Goal: Communication & Community: Answer question/provide support

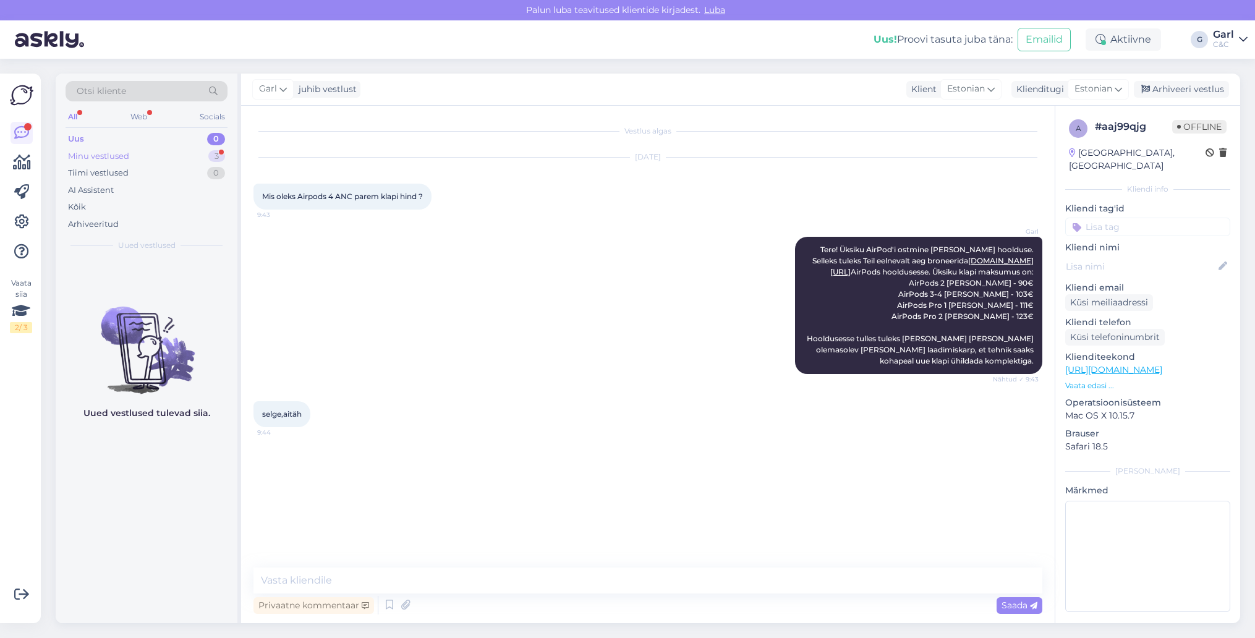
click at [178, 152] on div "Minu vestlused 3" at bounding box center [147, 156] width 162 height 17
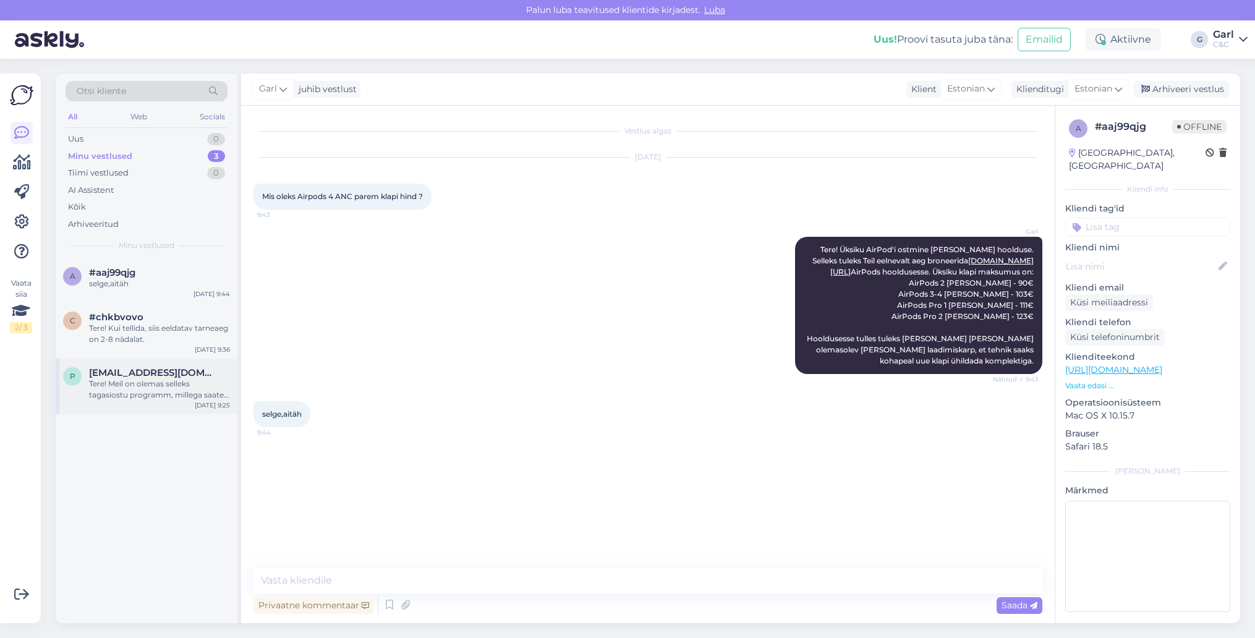
click at [181, 383] on div "Tere! Meil on olemas selleks tagasiostu programm, millega saate lähemalt tutvud…" at bounding box center [159, 389] width 141 height 22
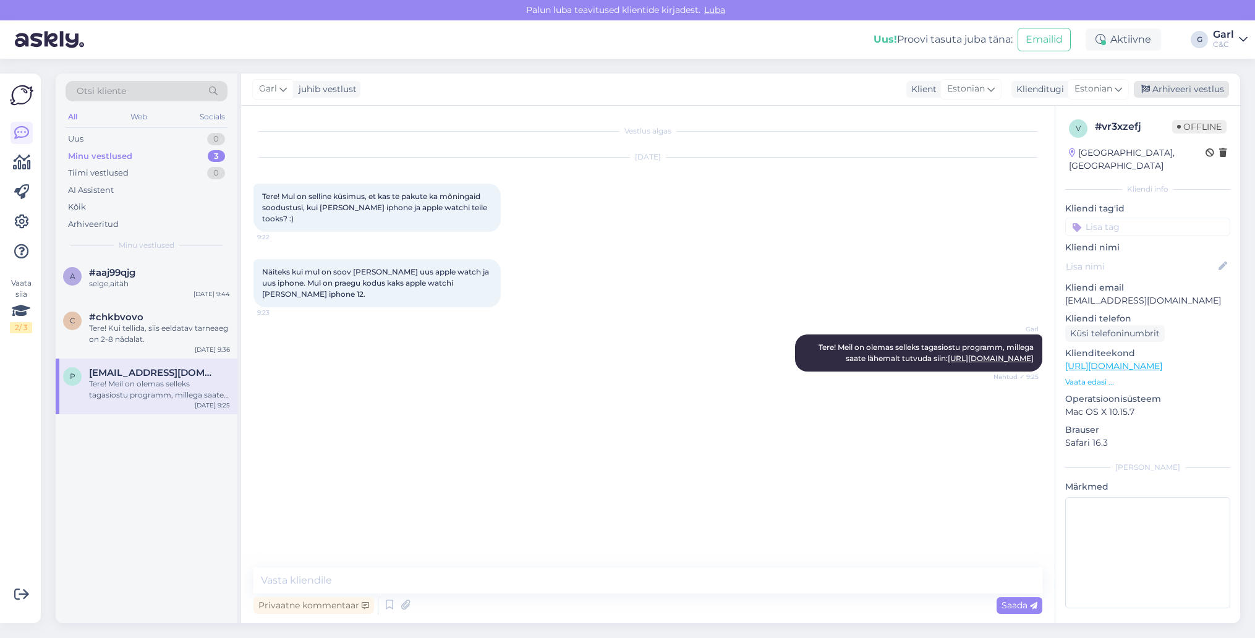
click at [1191, 96] on div "Arhiveeri vestlus" at bounding box center [1181, 89] width 95 height 17
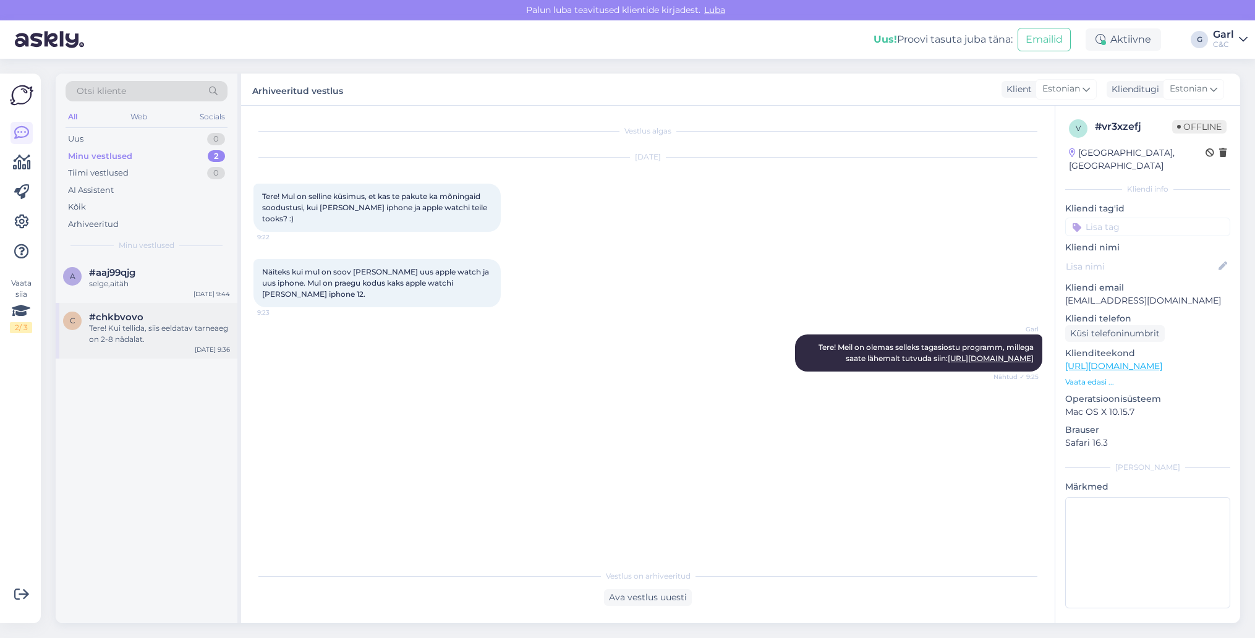
click at [171, 333] on div "Tere! Kui tellida, siis eeldatav tarneaeg on 2-8 nädalat." at bounding box center [159, 334] width 141 height 22
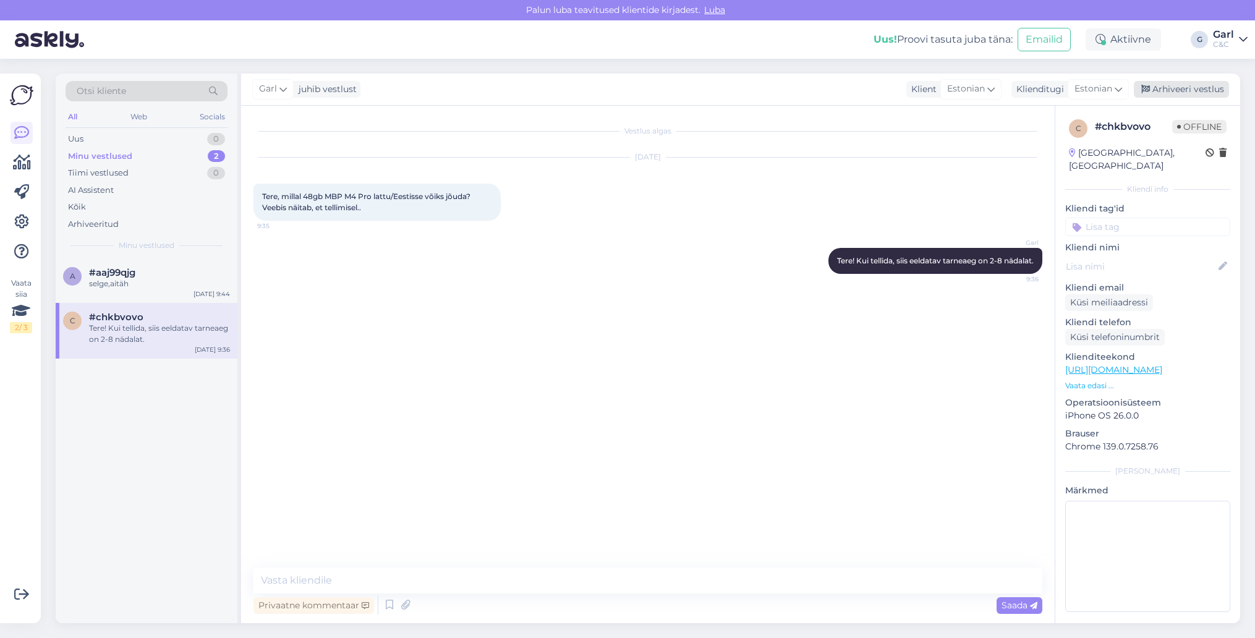
click at [1173, 93] on div "Arhiveeri vestlus" at bounding box center [1181, 89] width 95 height 17
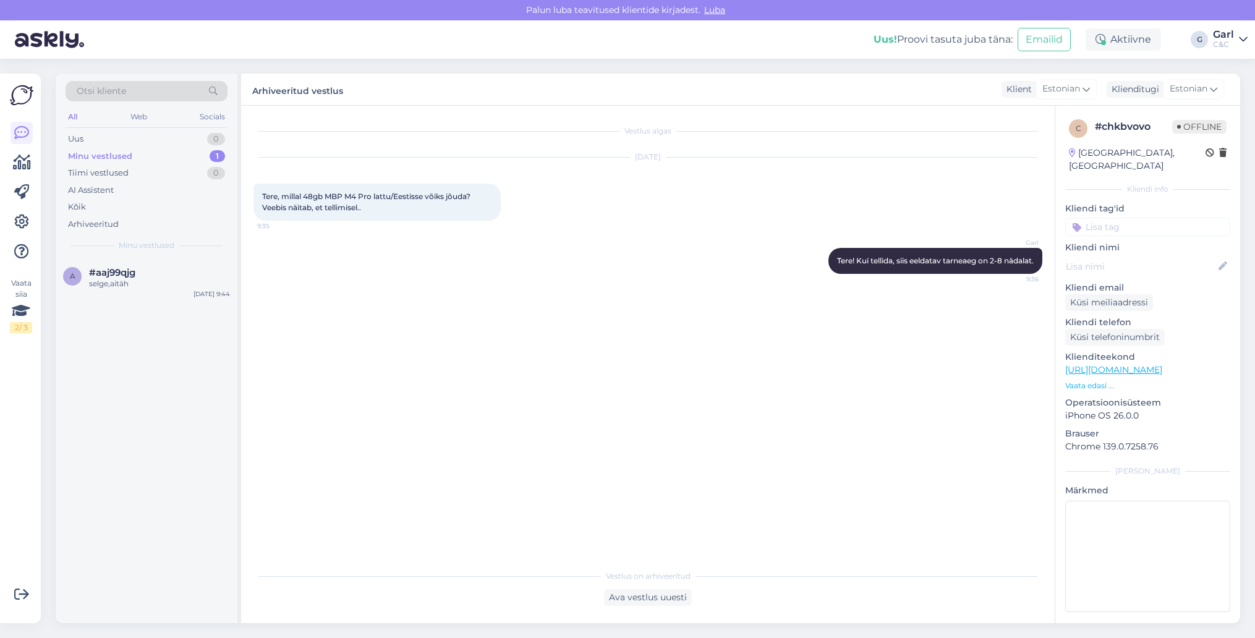
click at [159, 303] on div "a #aaj99qjg selge,aitäh Sep 5 9:44" at bounding box center [147, 440] width 182 height 365
click at [163, 293] on div "a #aaj99qjg selge,aitäh Sep 5 9:44" at bounding box center [147, 280] width 182 height 45
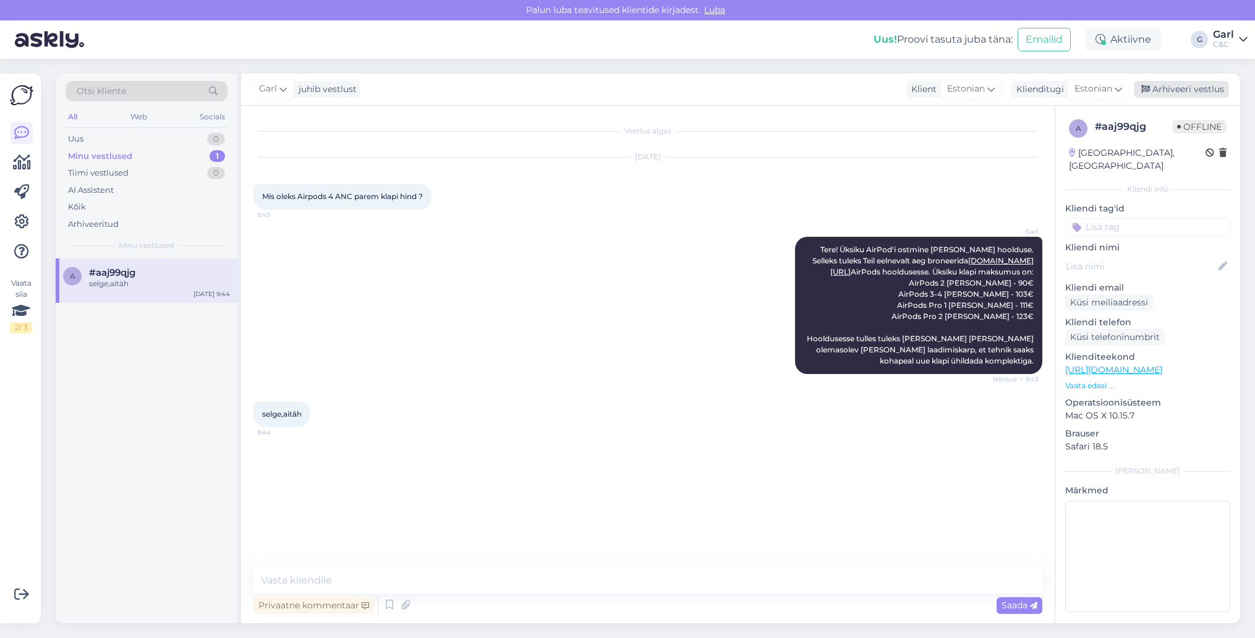
click at [1151, 85] on div "Arhiveeri vestlus" at bounding box center [1181, 89] width 95 height 17
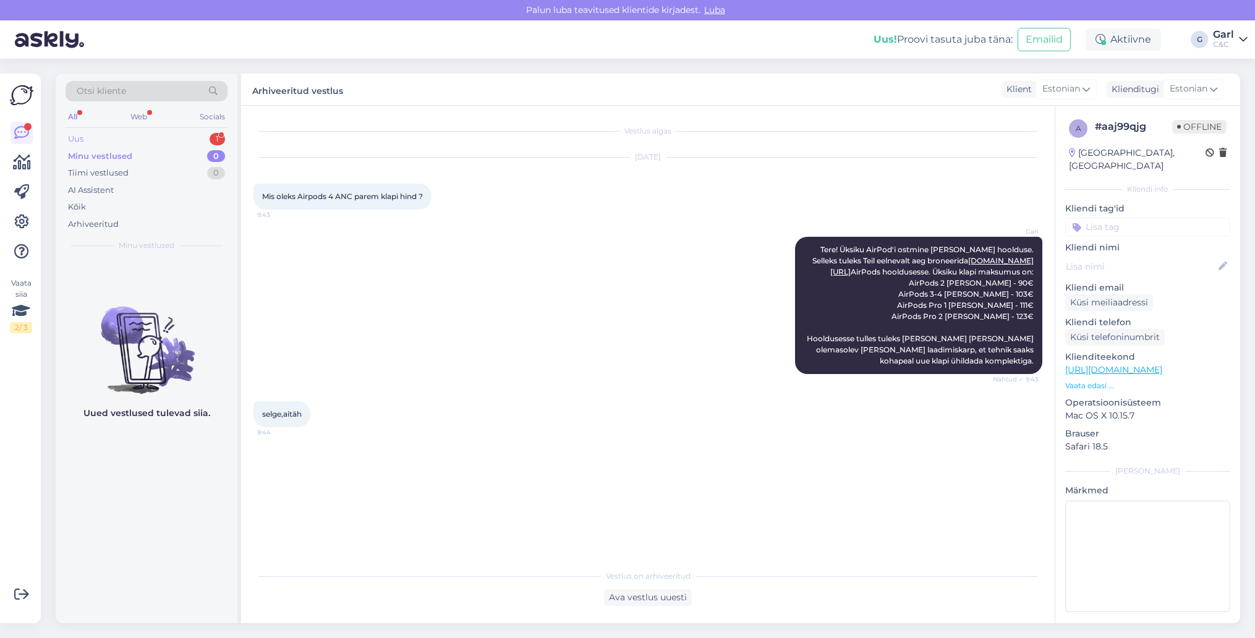
click at [218, 143] on div "1" at bounding box center [217, 139] width 15 height 12
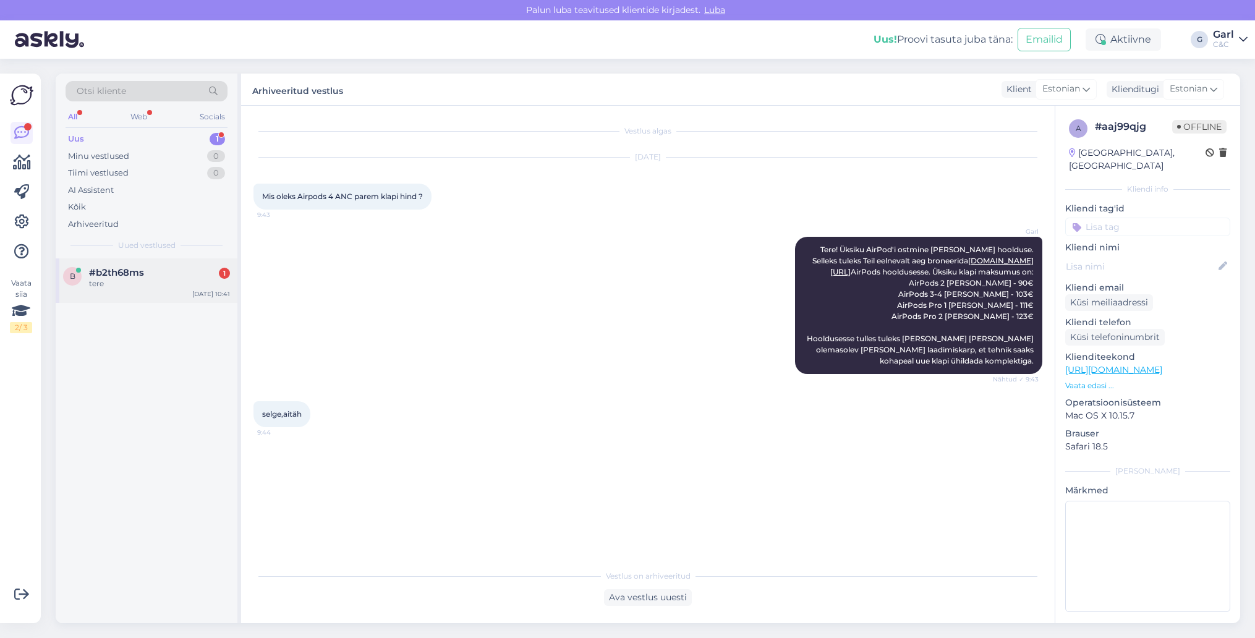
click at [176, 268] on div "#b2th68ms 1" at bounding box center [159, 272] width 141 height 11
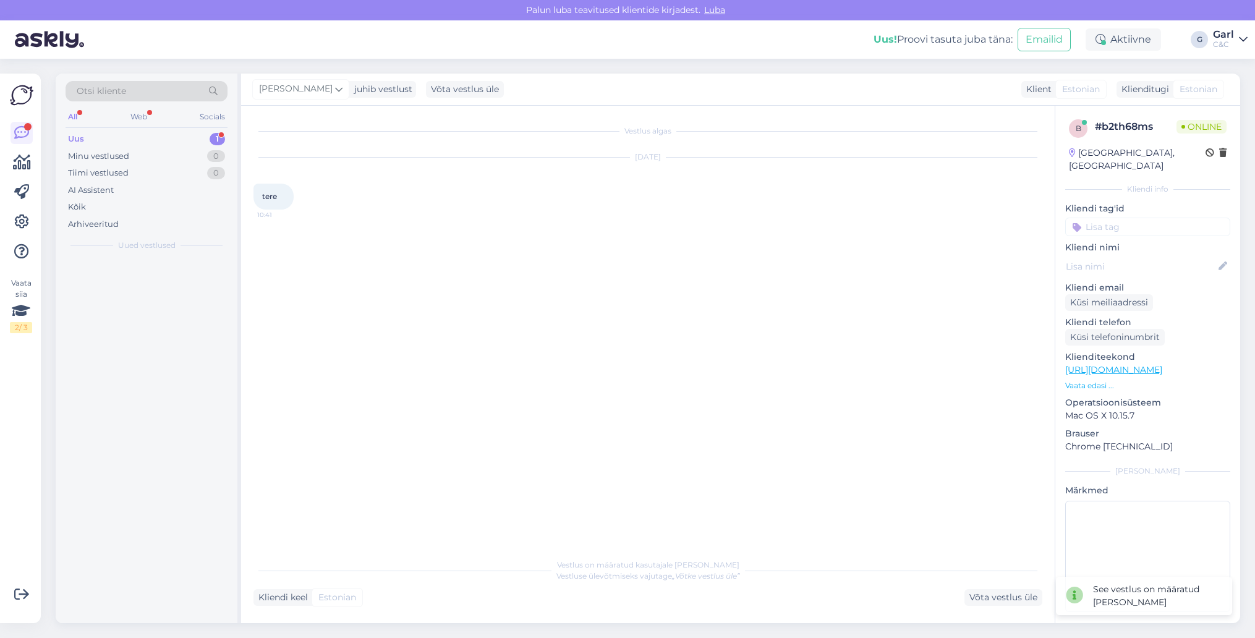
click at [803, 560] on div "Vestlus on määratud kasutajale Berit Kaljurand Vestluse ülevõtmiseks vajutage „…" at bounding box center [647, 571] width 789 height 22
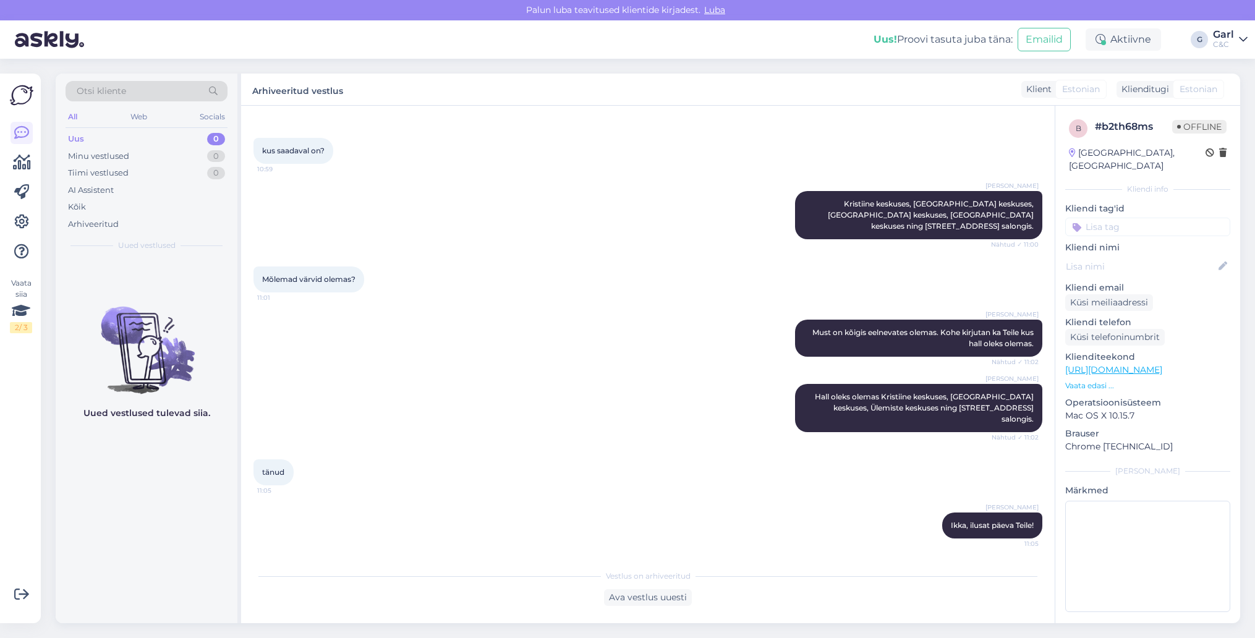
scroll to position [2016, 0]
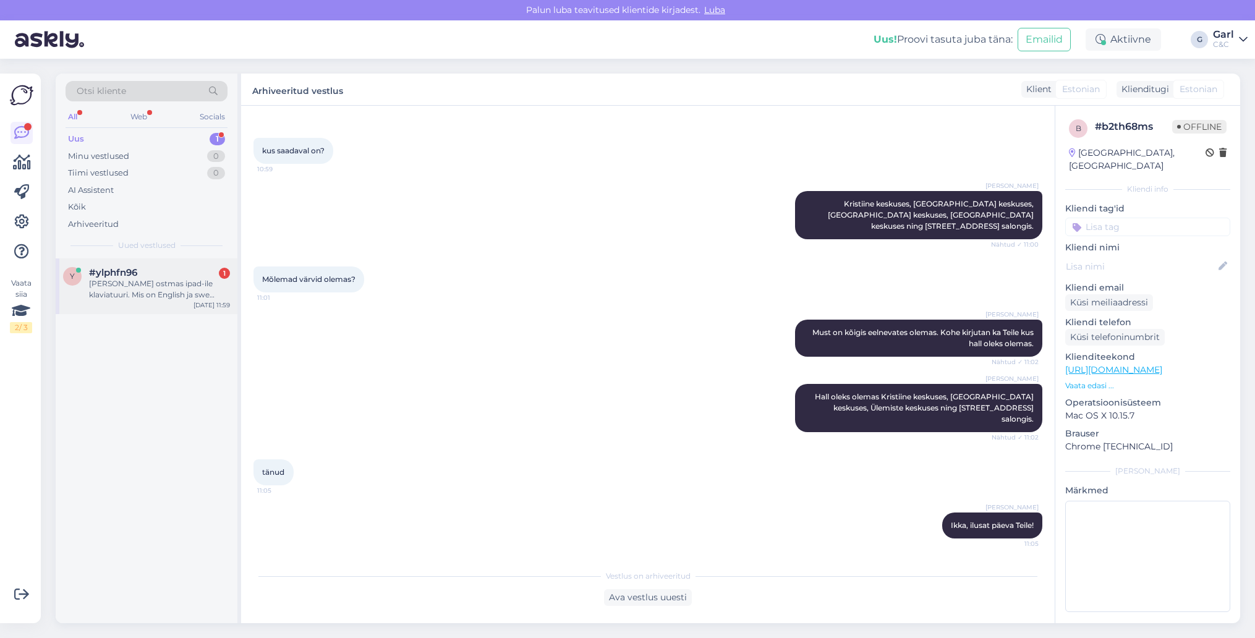
click at [159, 267] on div "#ylphfn96 1" at bounding box center [159, 272] width 141 height 11
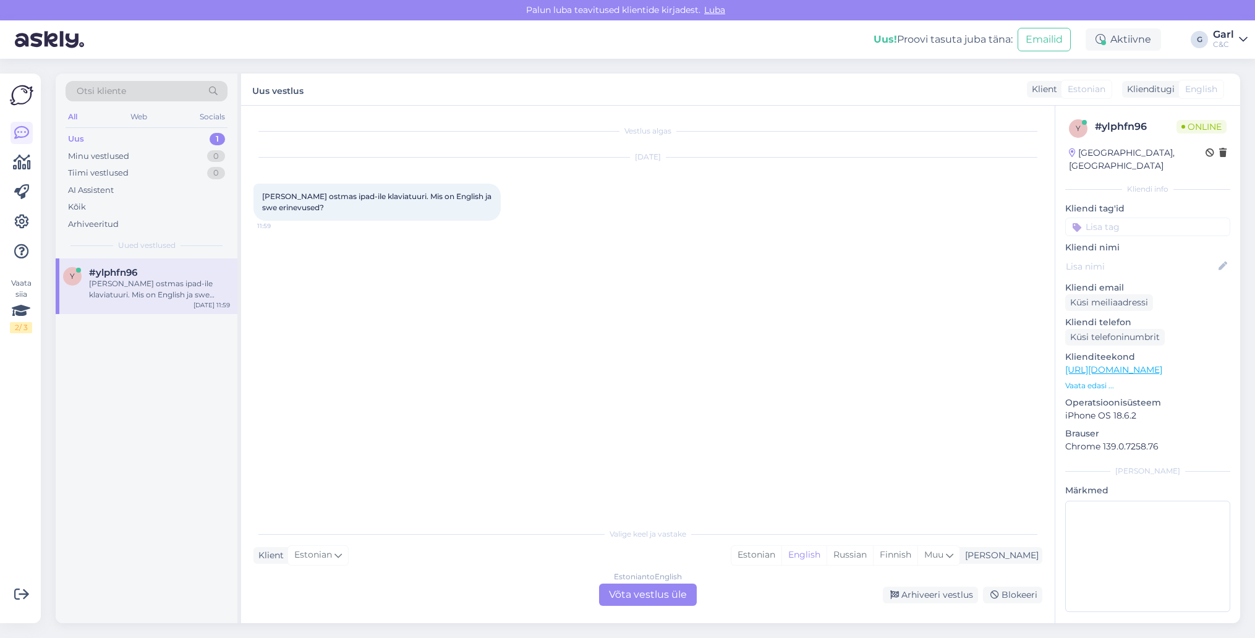
scroll to position [0, 0]
click at [782, 562] on div "Estonian" at bounding box center [756, 555] width 50 height 19
click at [645, 594] on div "Estonian to Estonian Võta vestlus üle" at bounding box center [648, 595] width 98 height 22
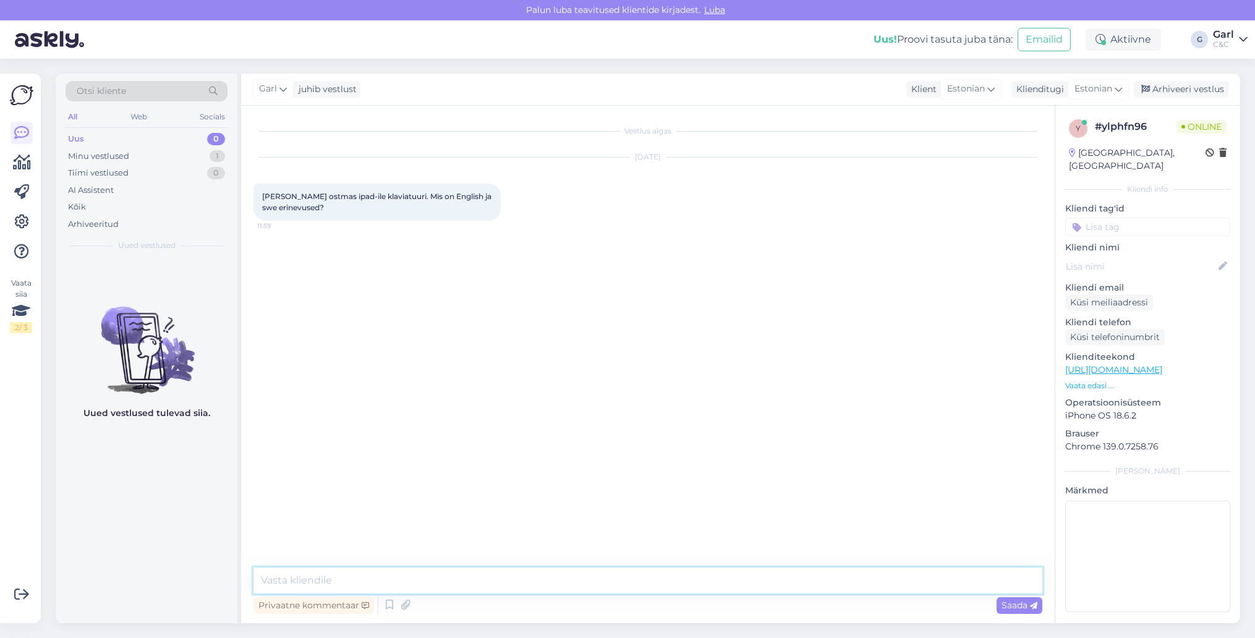
click at [649, 579] on textarea at bounding box center [647, 581] width 789 height 26
type textarea "Tere! SWE versioonil on visuaalselt nähtaval Ö ja Ä tähed."
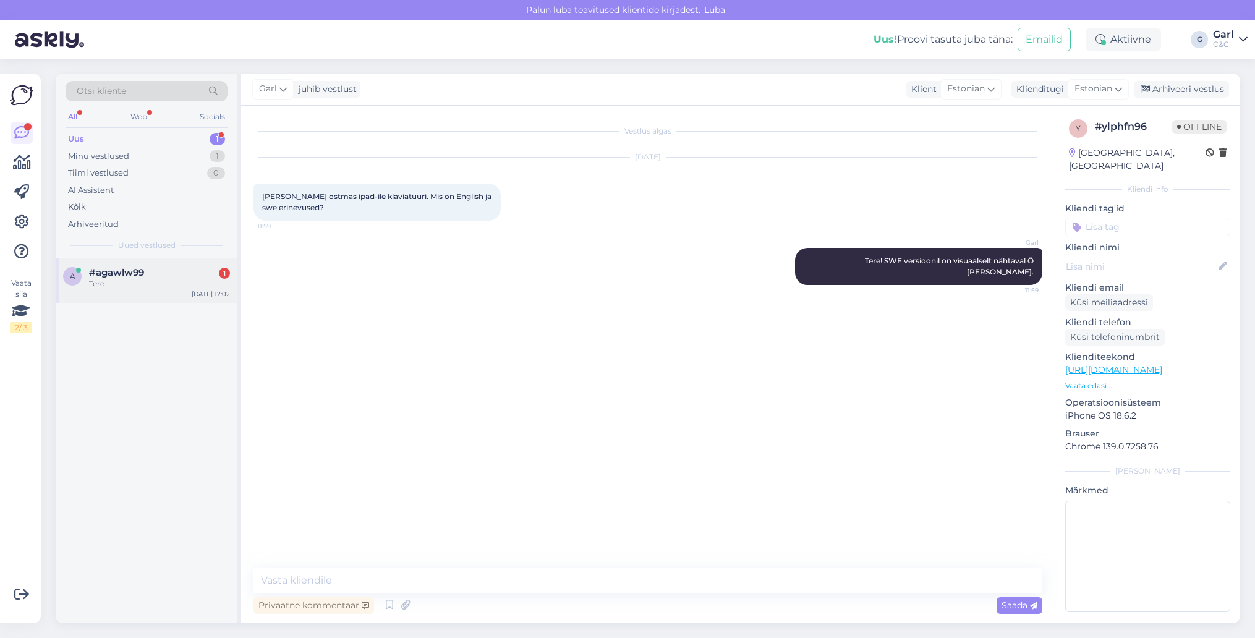
click at [195, 281] on div "Tere" at bounding box center [159, 283] width 141 height 11
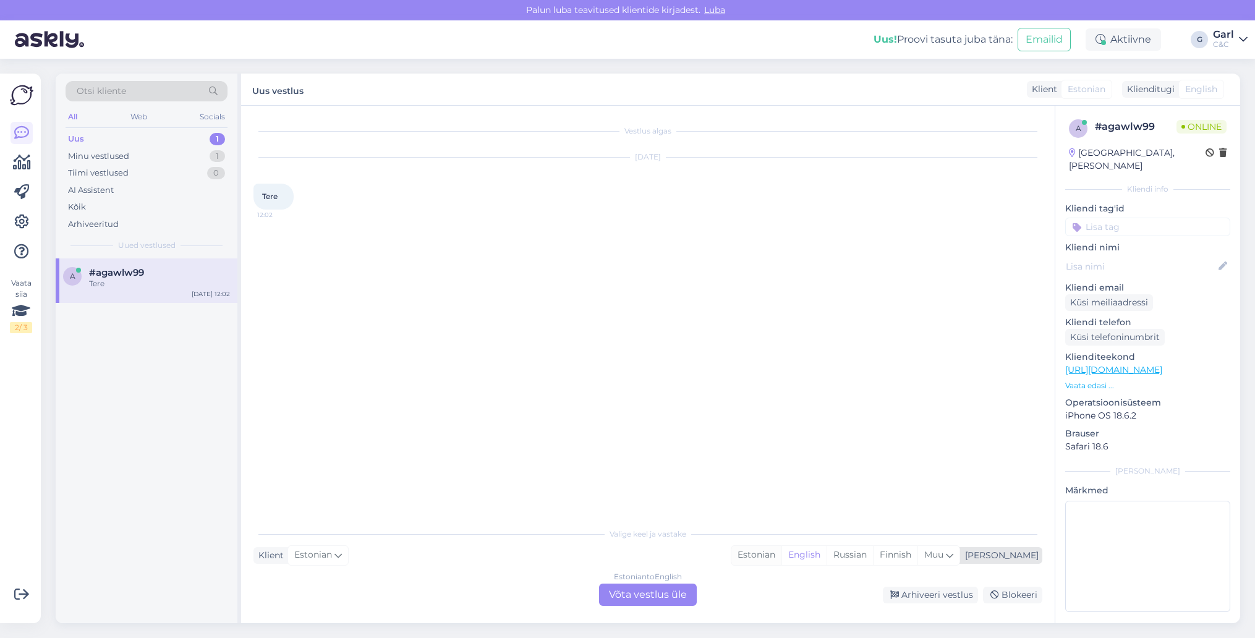
click at [782, 555] on div "Estonian" at bounding box center [756, 555] width 50 height 19
click at [662, 592] on div "Estonian to Estonian Võta vestlus üle" at bounding box center [648, 595] width 98 height 22
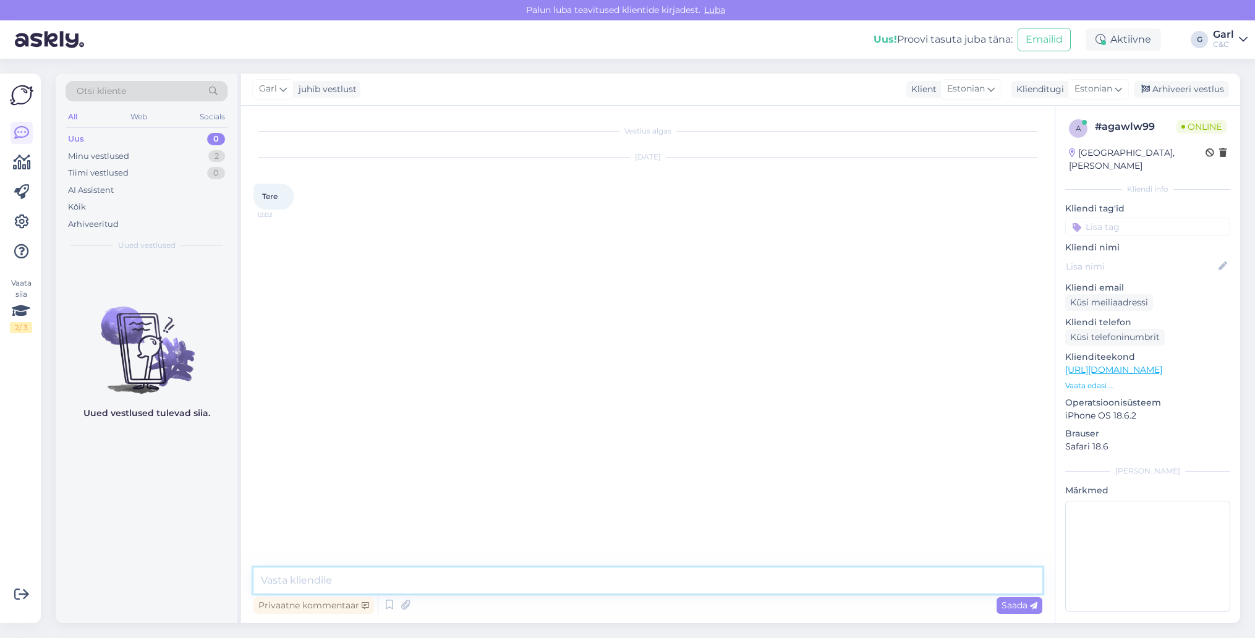
click at [660, 582] on textarea at bounding box center [647, 581] width 789 height 26
type textarea "Tere! Kuidas saan Teile abiks olla?"
click at [571, 595] on div "Privaatne kommentaar Saada" at bounding box center [647, 605] width 789 height 23
click at [571, 584] on textarea at bounding box center [647, 581] width 789 height 26
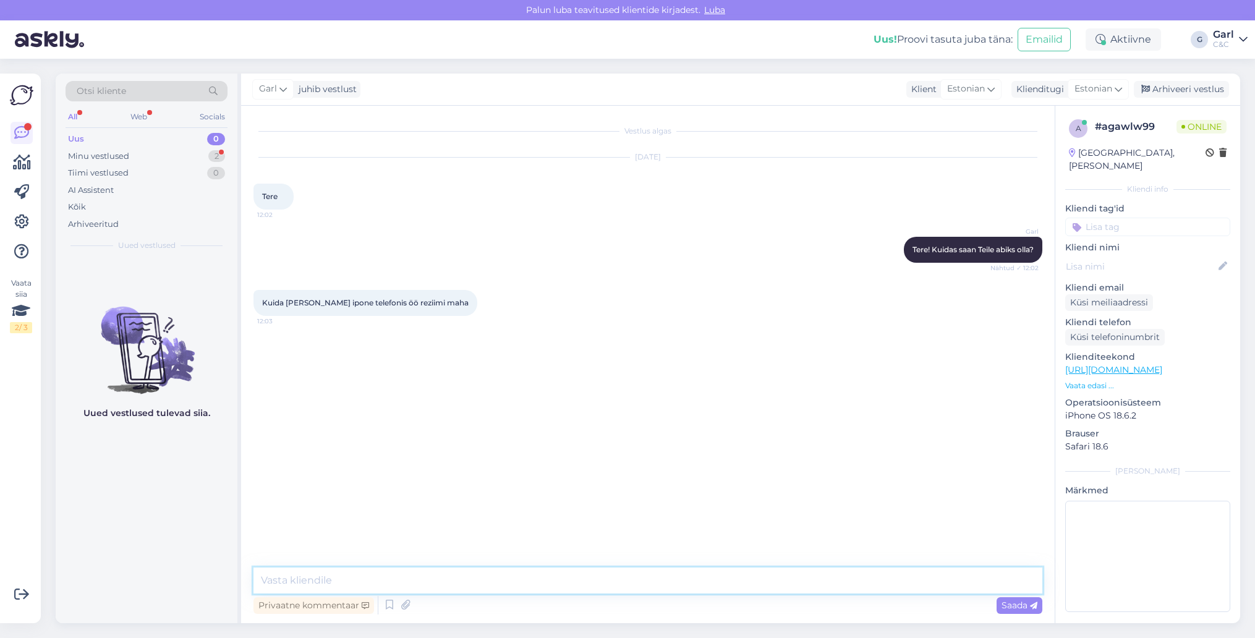
paste textarea "https://support.apple.com/et-ee/guide/iphone/iphd6288a67f/ios"
type textarea "https://support.apple.com/et-ee/guide/iphone/iphd6288a67f/ios"
click at [151, 155] on div "Minu vestlused 2" at bounding box center [147, 156] width 162 height 17
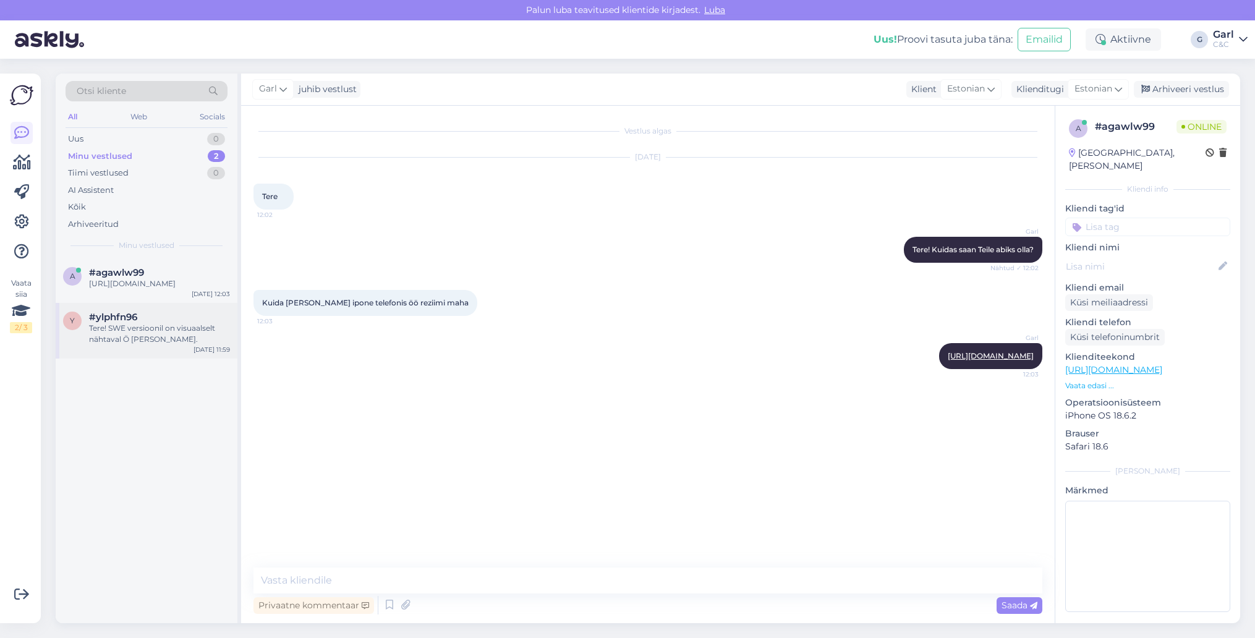
click at [135, 323] on span "#ylphfn96" at bounding box center [113, 317] width 48 height 11
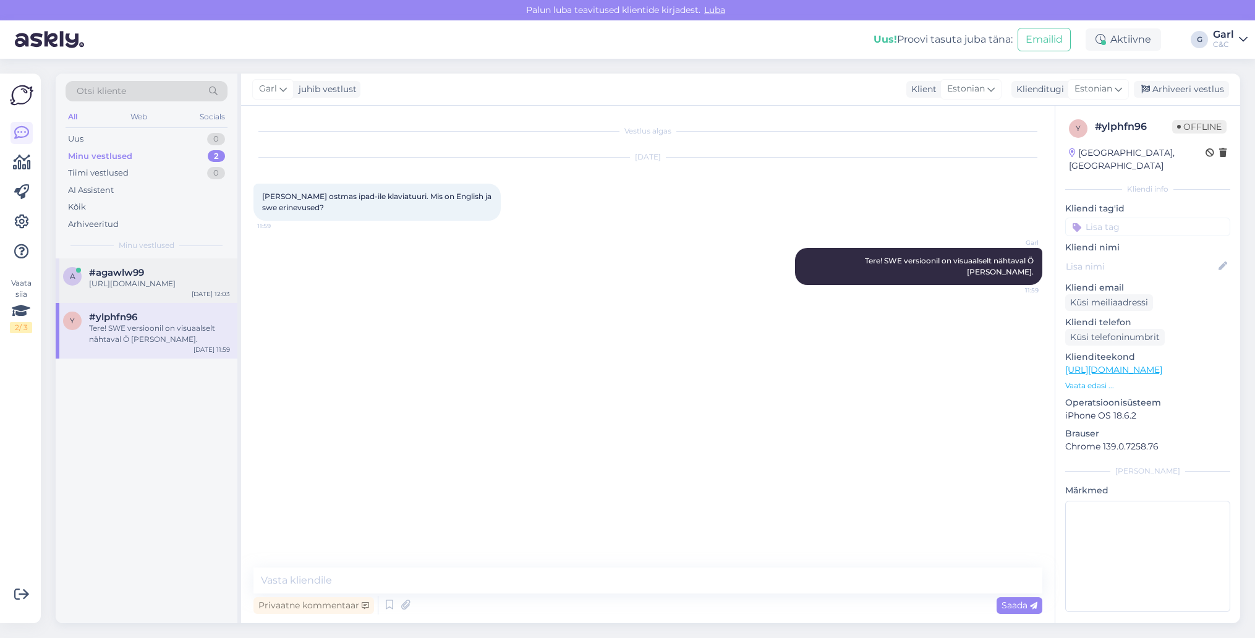
click at [140, 289] on div "https://support.apple.com/et-ee/guide/iphone/iphd6288a67f/ios" at bounding box center [159, 283] width 141 height 11
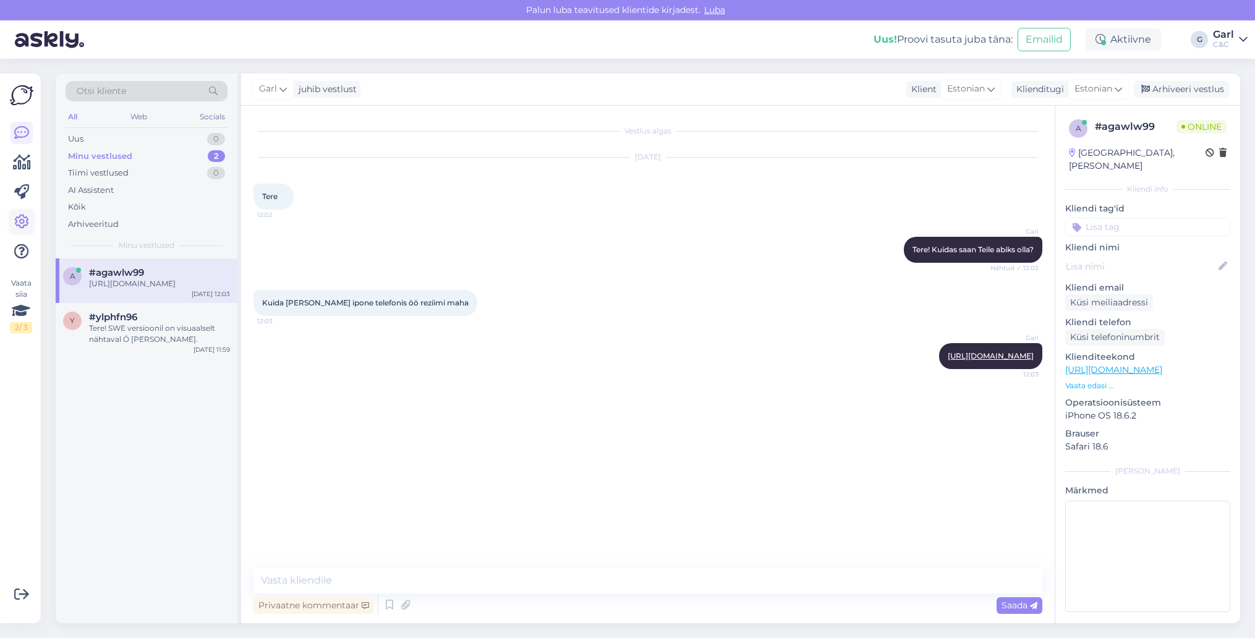
click at [23, 218] on icon at bounding box center [21, 222] width 15 height 15
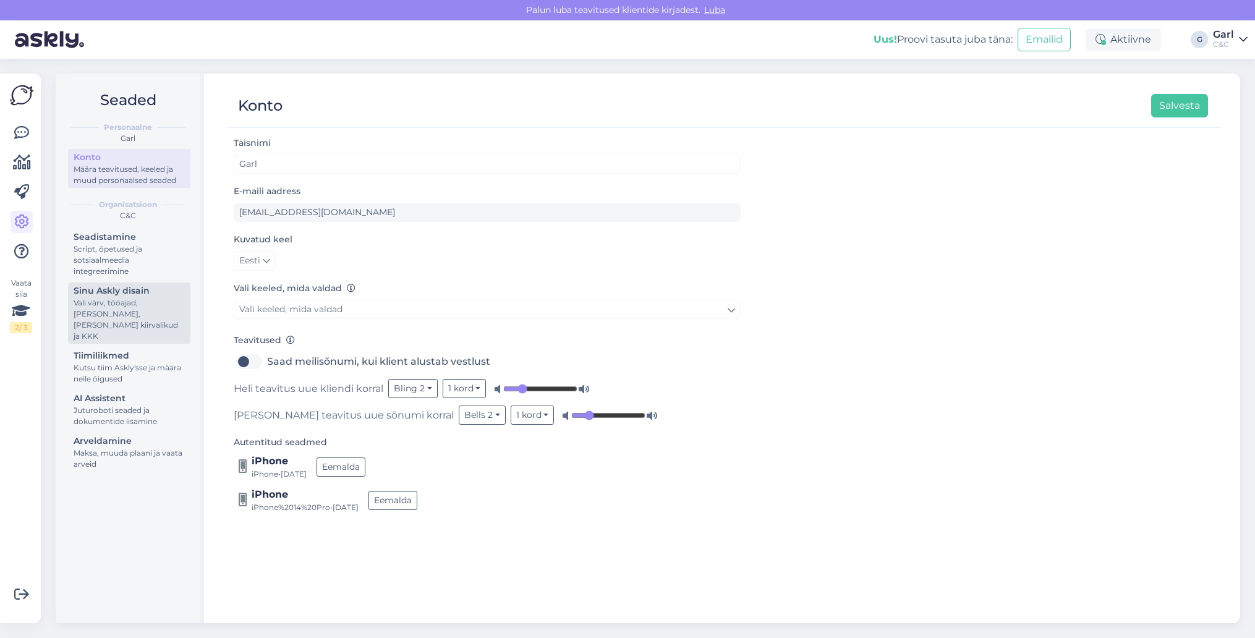
click at [134, 320] on div "Vali värv, tööajad, lisa meilivorm, kõne kiirvalikud ja KKK" at bounding box center [129, 319] width 111 height 45
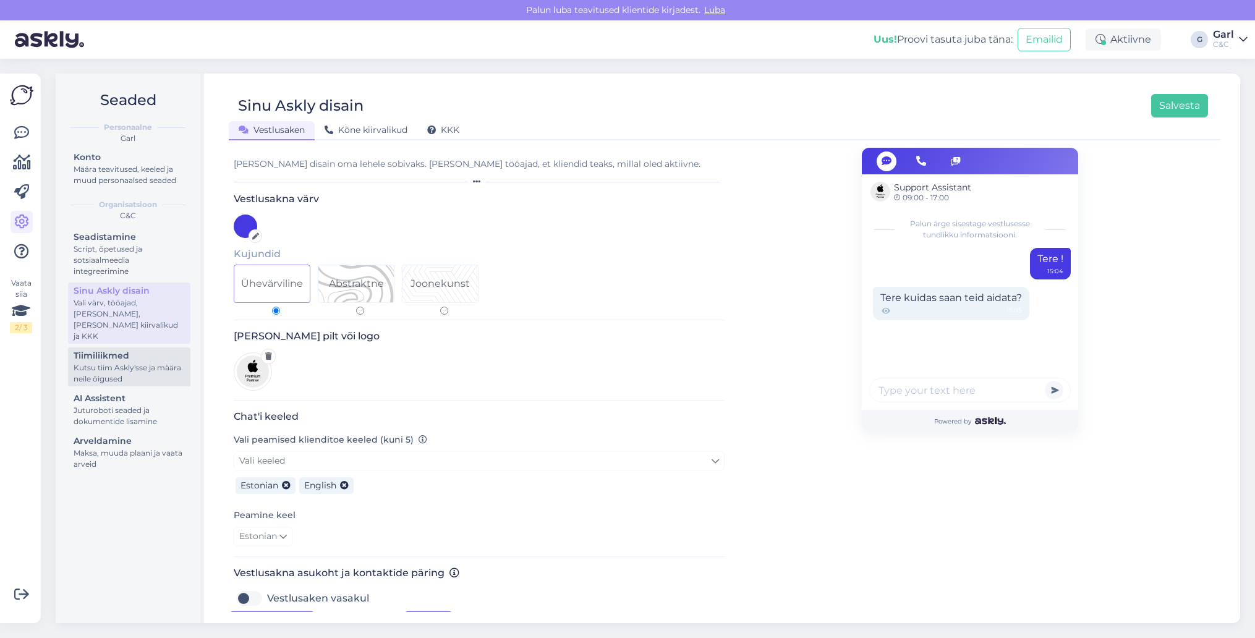
click at [134, 350] on div "Tiimiliikmed" at bounding box center [129, 355] width 111 height 13
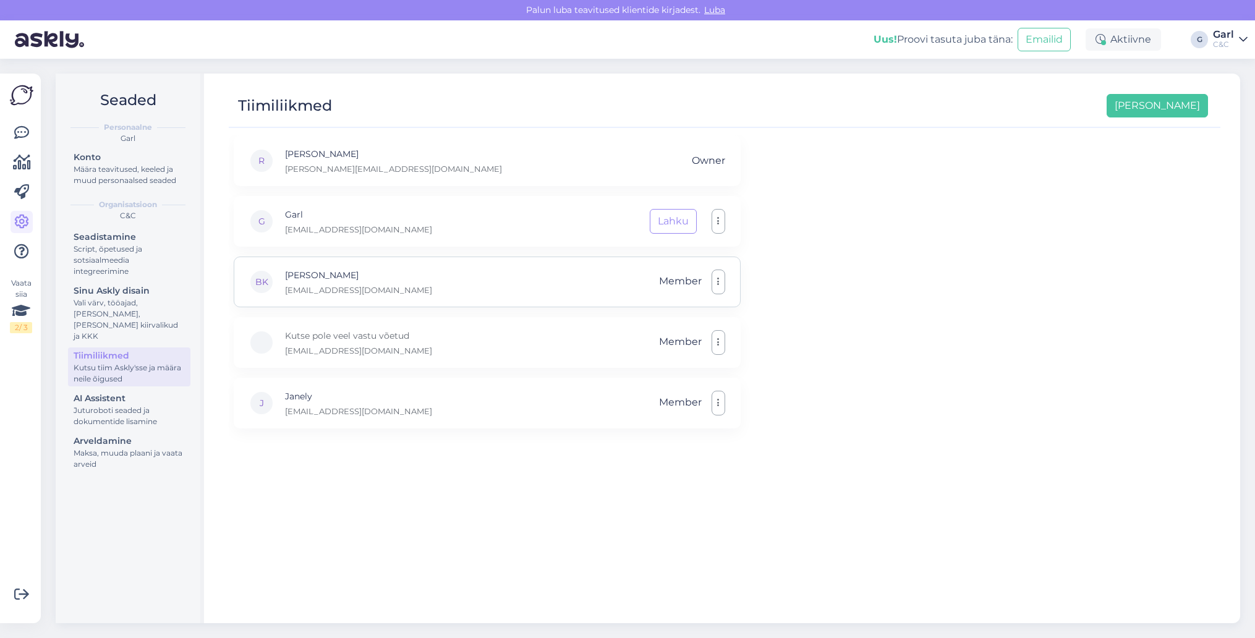
drag, startPoint x: 375, startPoint y: 274, endPoint x: 317, endPoint y: 272, distance: 58.1
click at [317, 272] on div "BK Berit Kaljurand b.kaljurand@cec.com Member" at bounding box center [487, 282] width 507 height 51
click at [408, 270] on div "BK Berit Kaljurand b.kaljurand@cec.com Member" at bounding box center [487, 282] width 507 height 51
click at [14, 126] on icon at bounding box center [21, 133] width 15 height 15
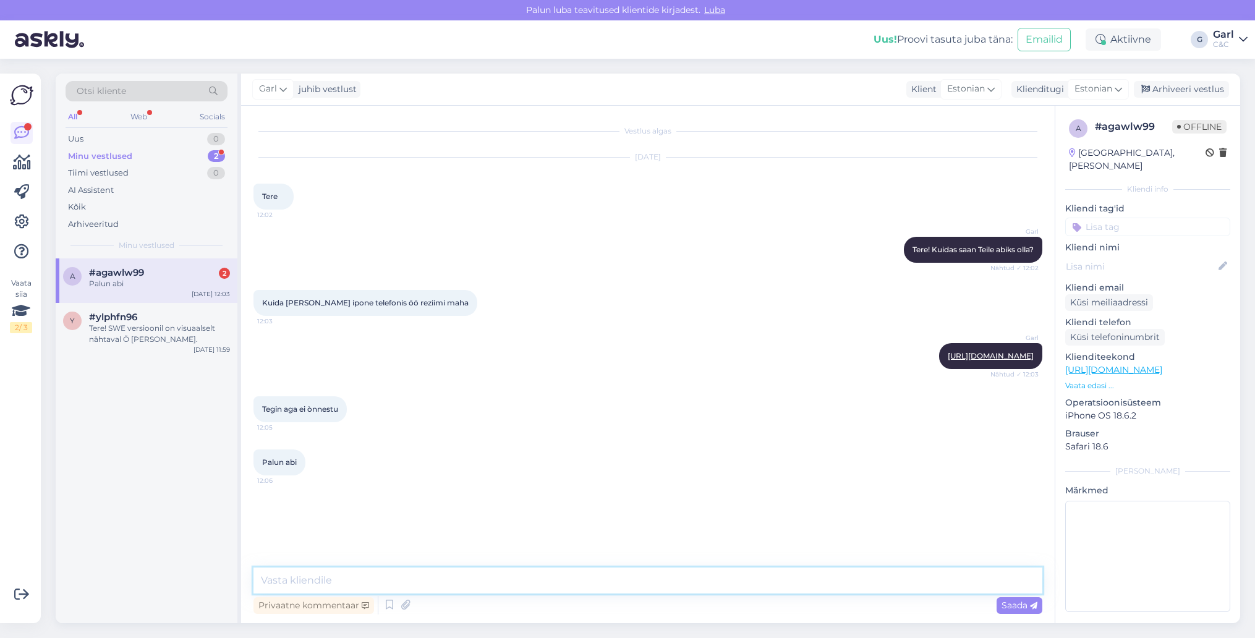
click at [497, 582] on textarea at bounding box center [647, 581] width 789 height 26
type textarea "Soovitame sellisel juhul läbi astuda mõnest kauplusest, kus ehk kohapealne kons…"
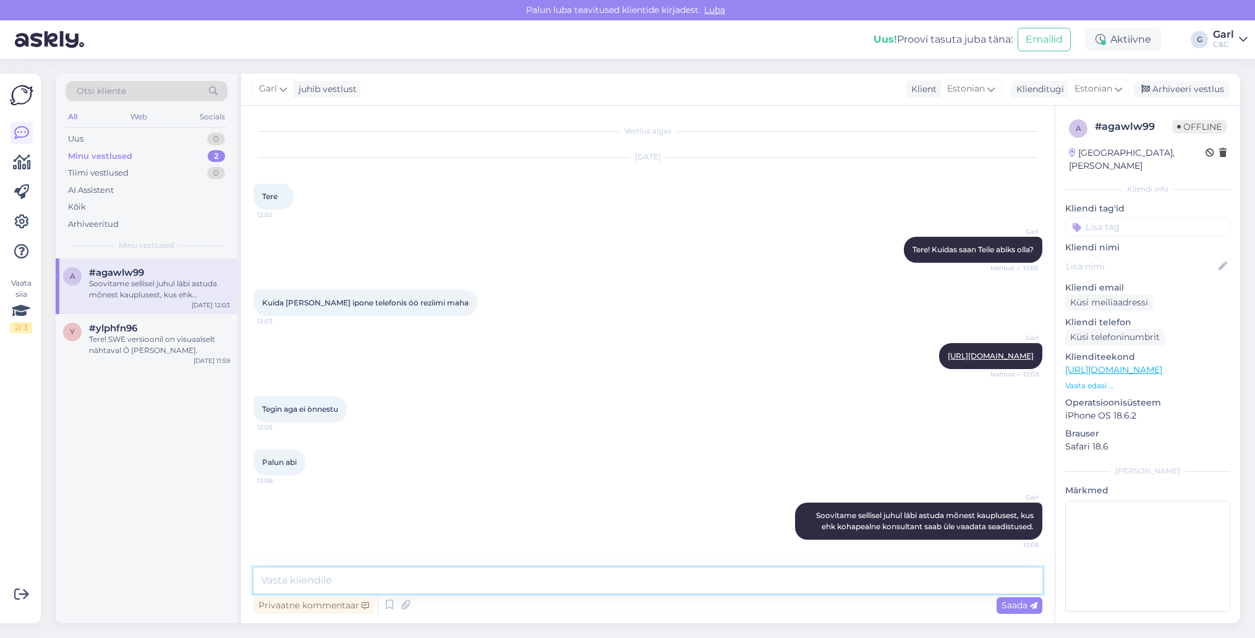
click at [495, 572] on textarea at bounding box center [647, 581] width 789 height 26
click at [496, 573] on textarea at bounding box center [647, 581] width 789 height 26
click at [116, 326] on span "#ylphfn96" at bounding box center [113, 328] width 48 height 11
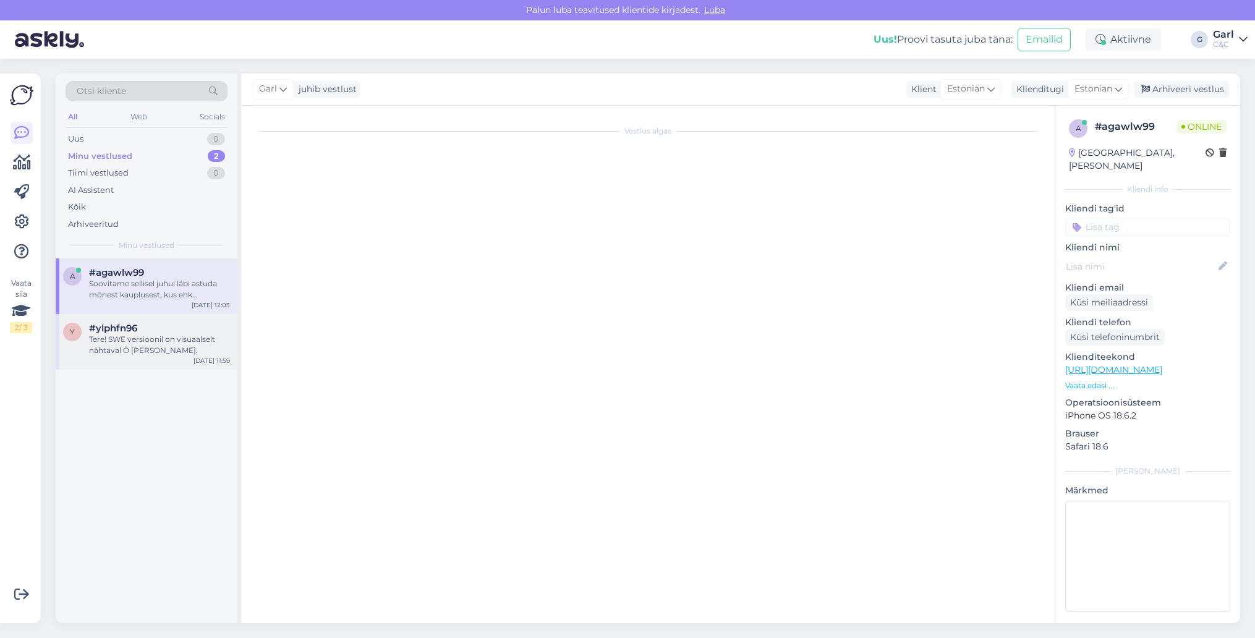
scroll to position [0, 0]
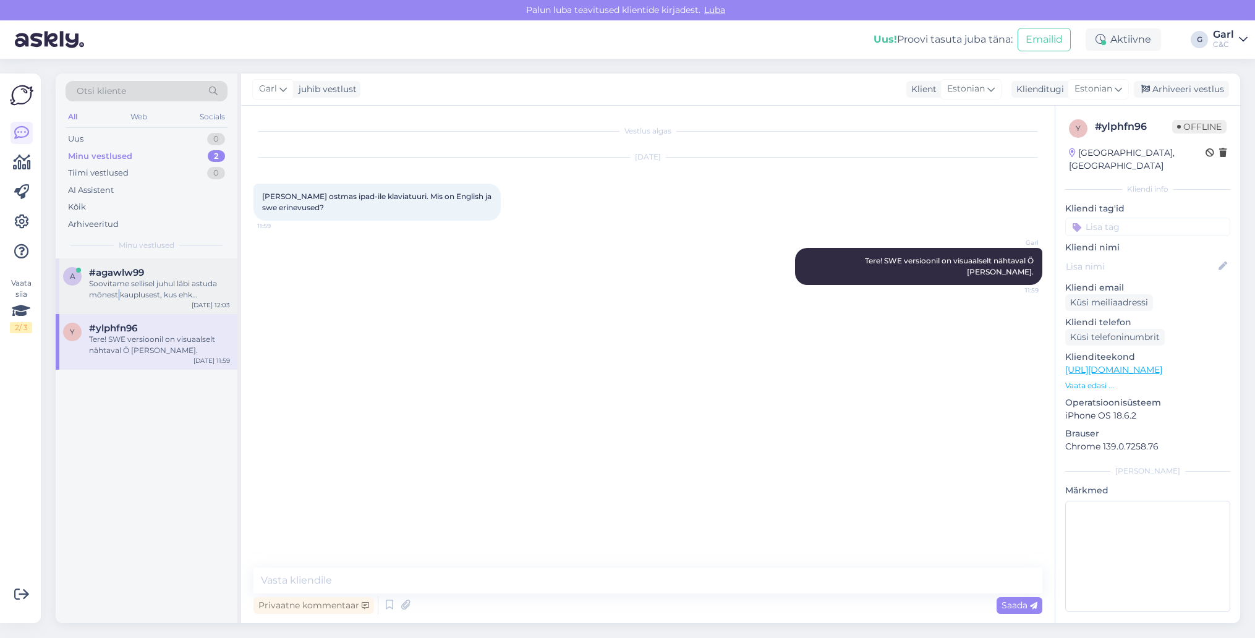
click at [118, 297] on div "Soovitame sellisel juhul läbi astuda mõnest kauplusest, kus ehk kohapealne kons…" at bounding box center [159, 289] width 141 height 22
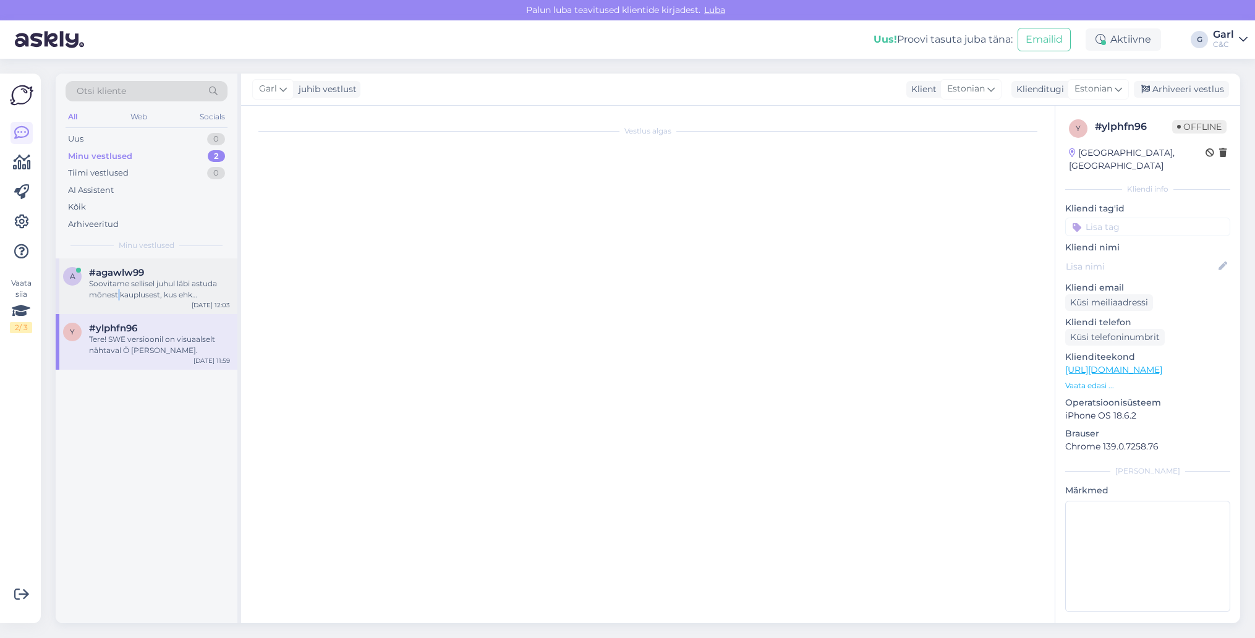
scroll to position [7, 0]
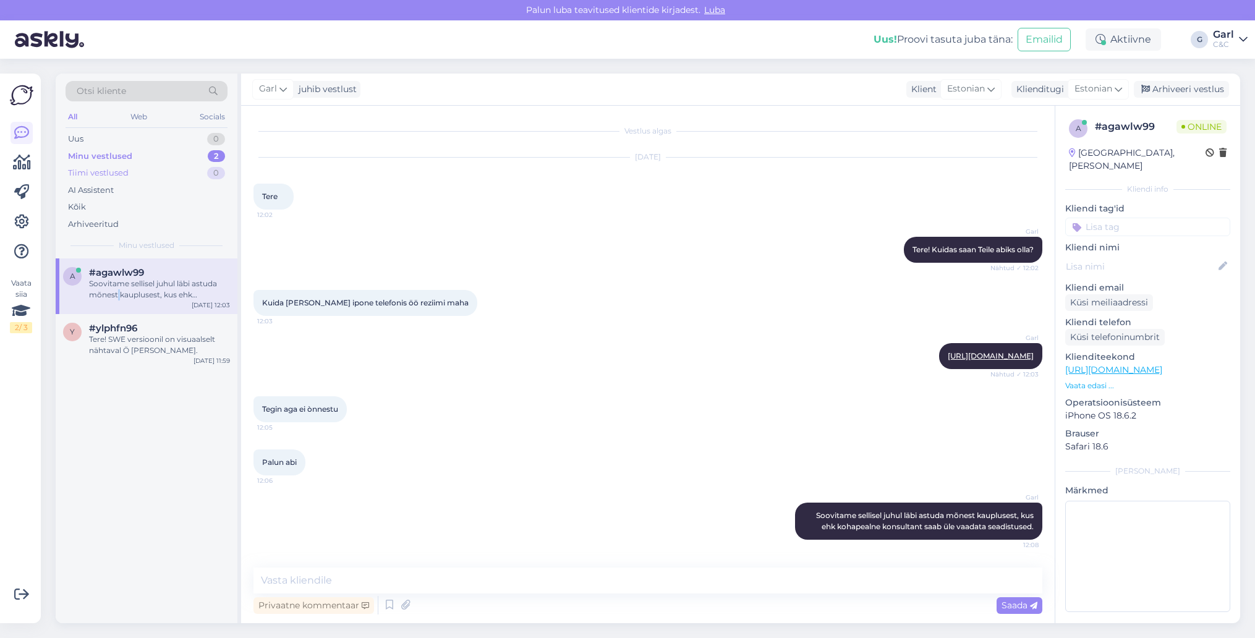
click at [134, 174] on div "Tiimi vestlused 0" at bounding box center [147, 172] width 162 height 17
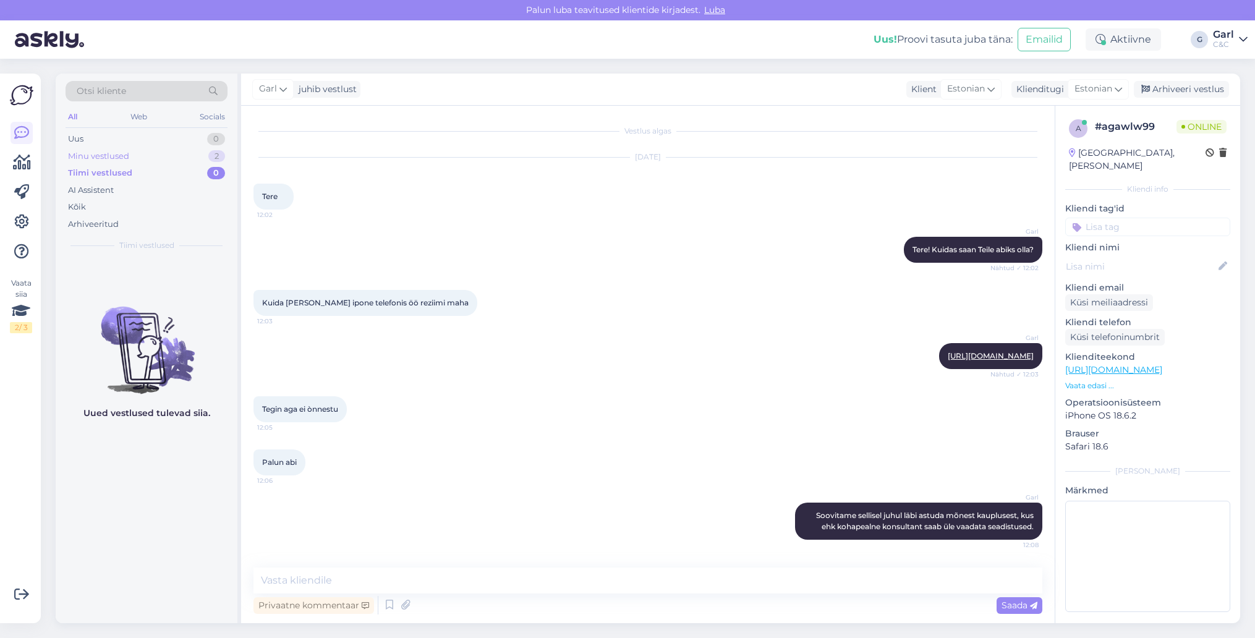
click at [134, 151] on div "Minu vestlused 2" at bounding box center [147, 156] width 162 height 17
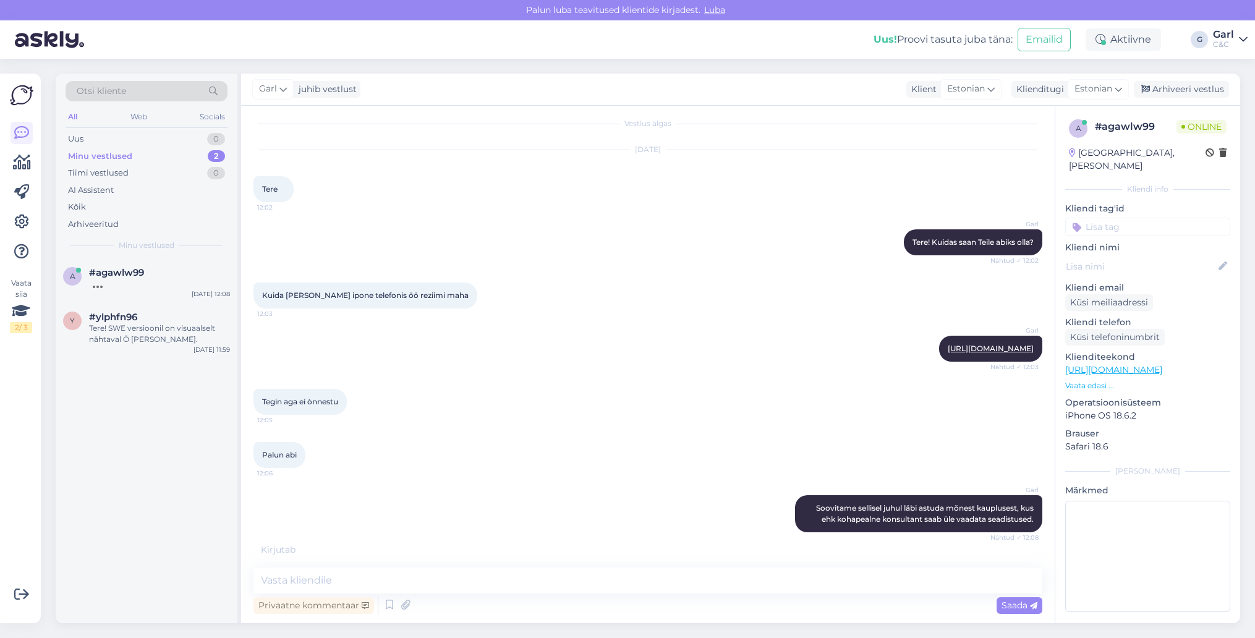
click at [119, 490] on div "a #agawlw99 Sep 5 12:08 y #ylphfn96 Tere! SWE versioonil on visuaalselt nähtava…" at bounding box center [147, 440] width 182 height 365
click at [132, 184] on div "AI Assistent" at bounding box center [147, 190] width 162 height 17
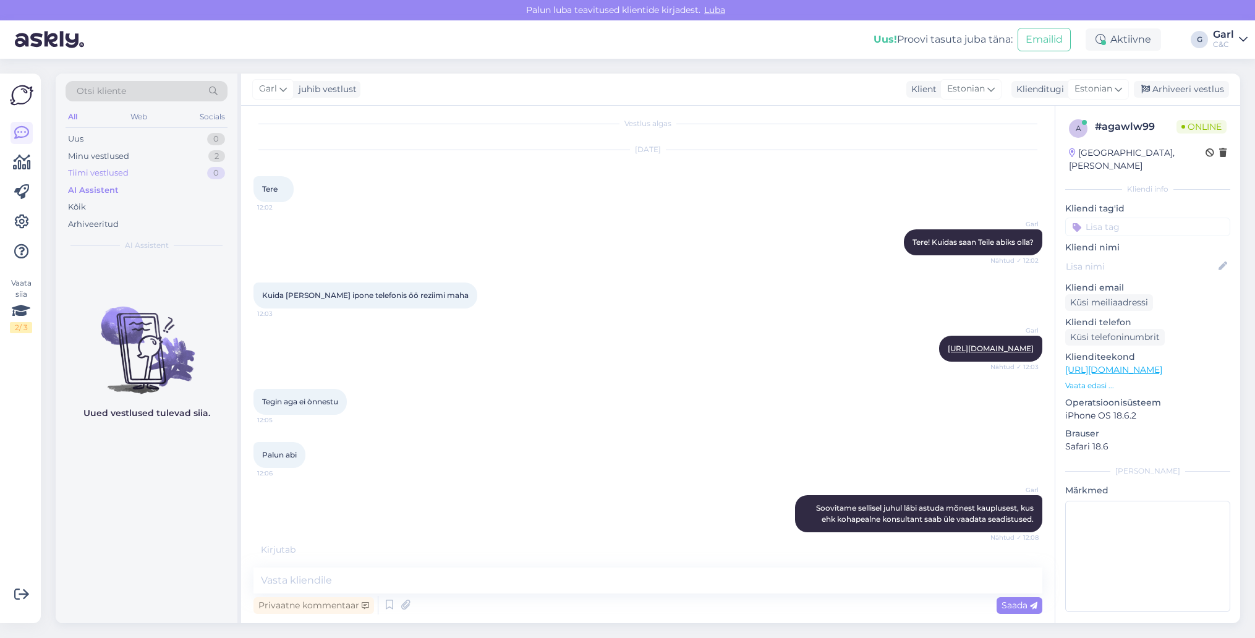
click at [149, 173] on div "Tiimi vestlused 0" at bounding box center [147, 172] width 162 height 17
click at [150, 165] on div "Tiimi vestlused 0" at bounding box center [147, 172] width 162 height 17
click at [150, 161] on div "Minu vestlused 2" at bounding box center [147, 156] width 162 height 17
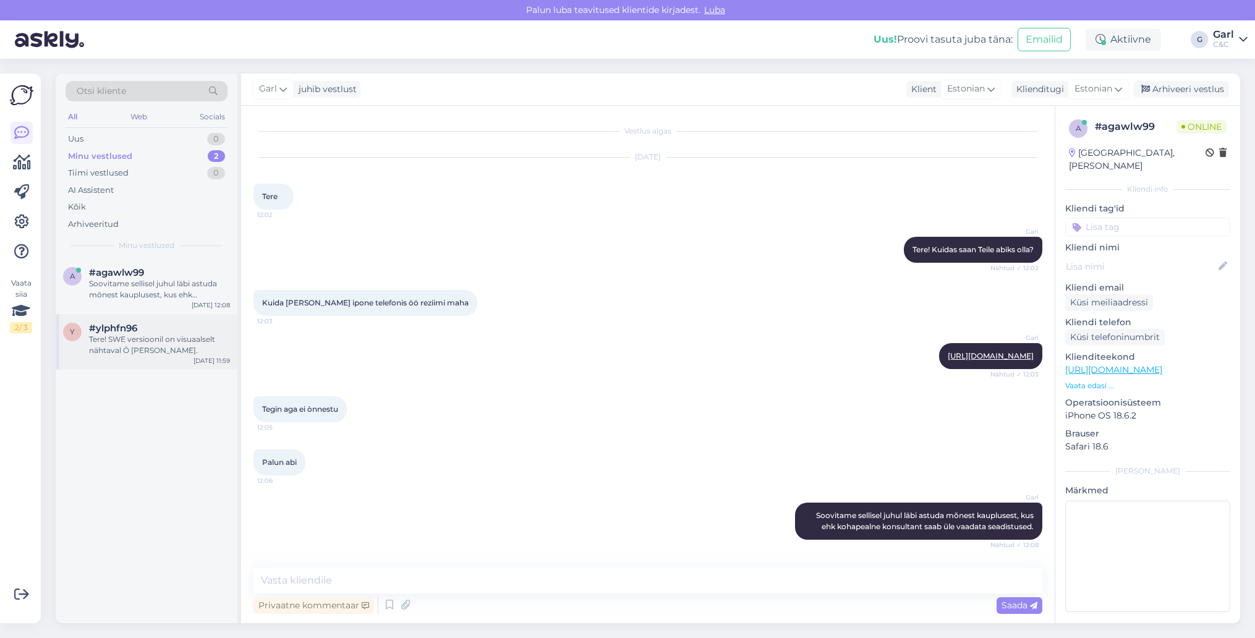
click at [167, 343] on div "Tere! SWE versioonil on visuaalselt nähtaval Ö ja Ä tähed." at bounding box center [159, 345] width 141 height 22
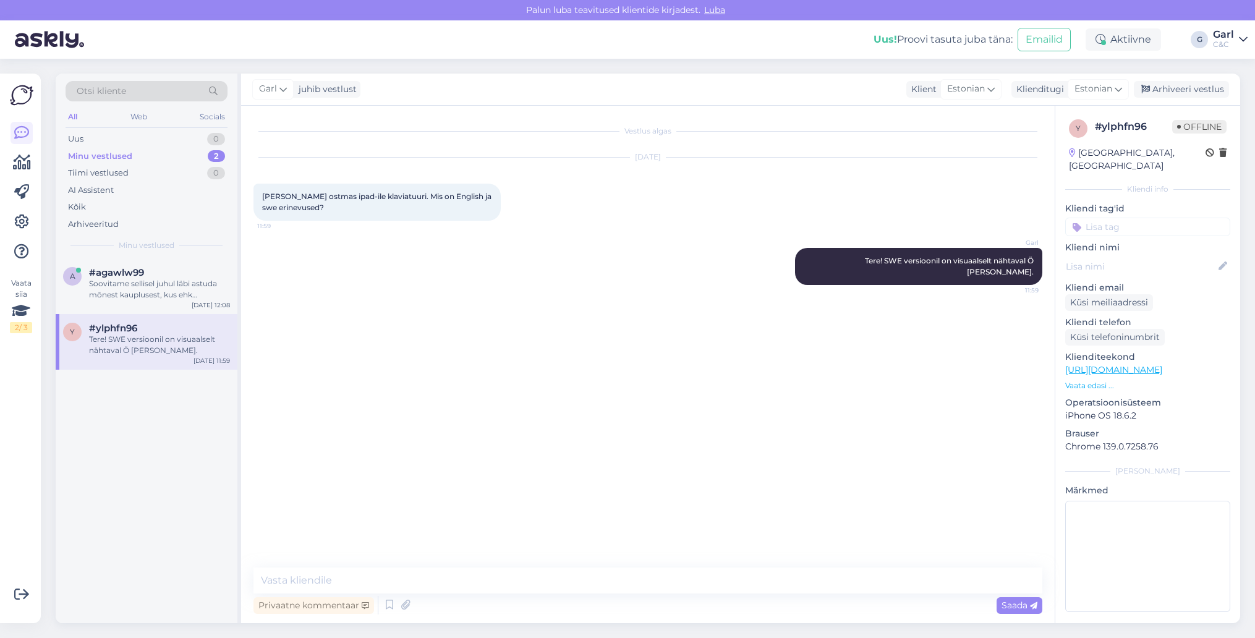
scroll to position [0, 0]
click at [1185, 92] on div "Arhiveeri vestlus" at bounding box center [1181, 89] width 95 height 17
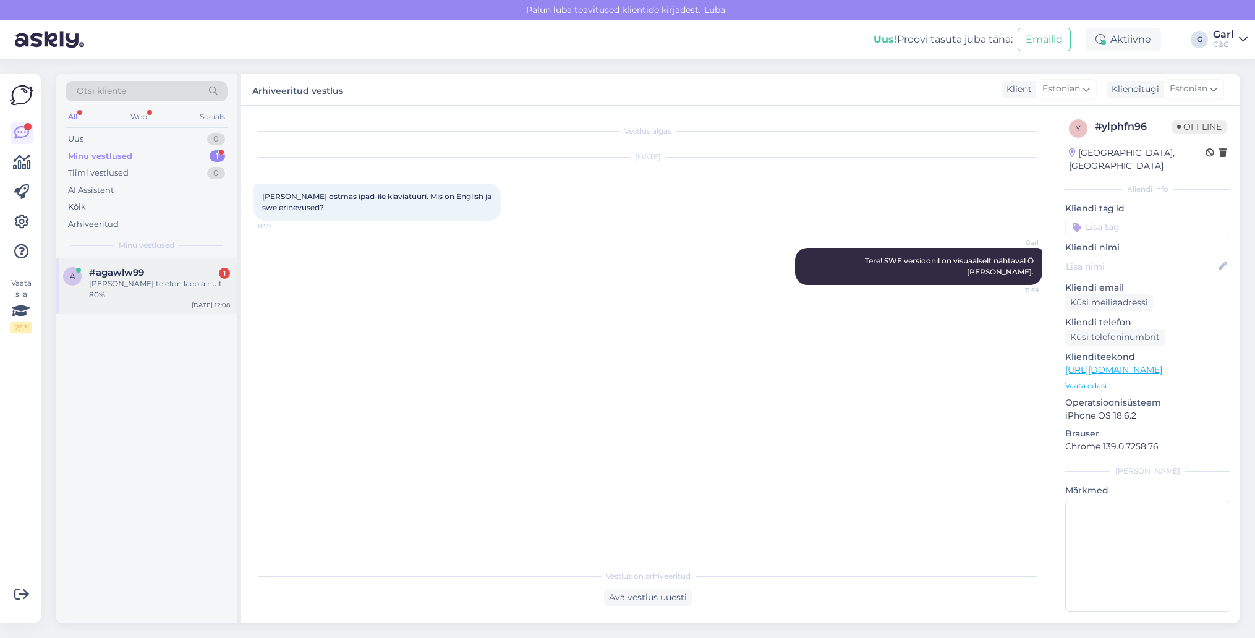
click at [202, 271] on div "#agawlw99 1" at bounding box center [159, 272] width 141 height 11
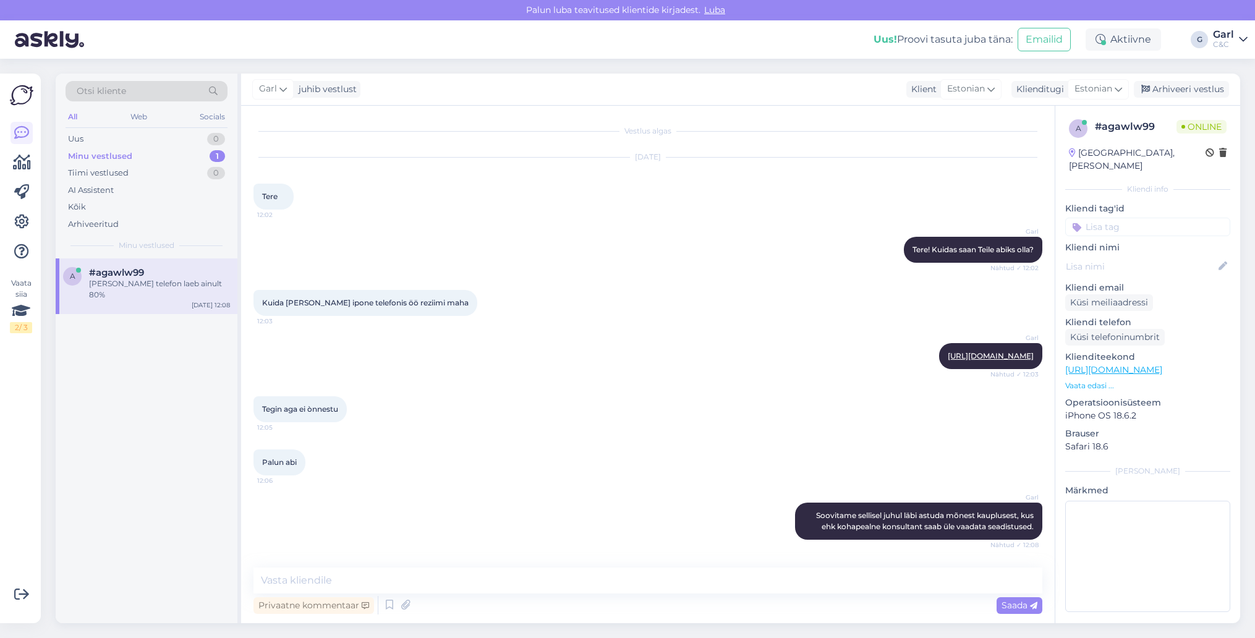
scroll to position [61, 0]
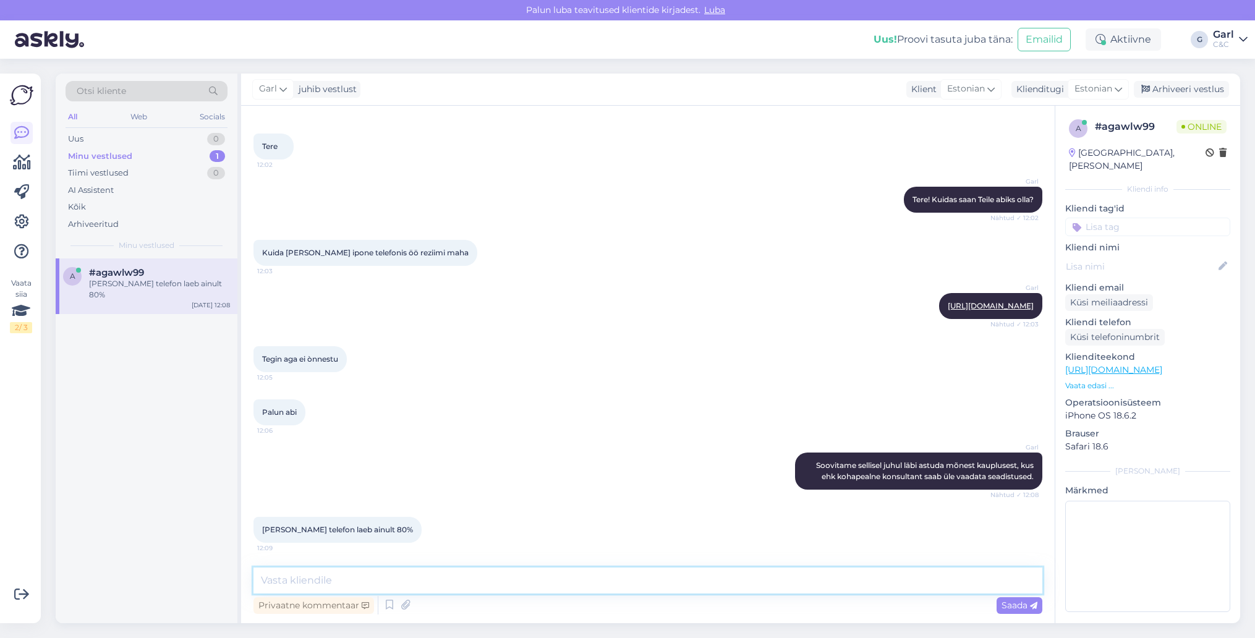
click at [436, 583] on textarea at bounding box center [647, 581] width 789 height 26
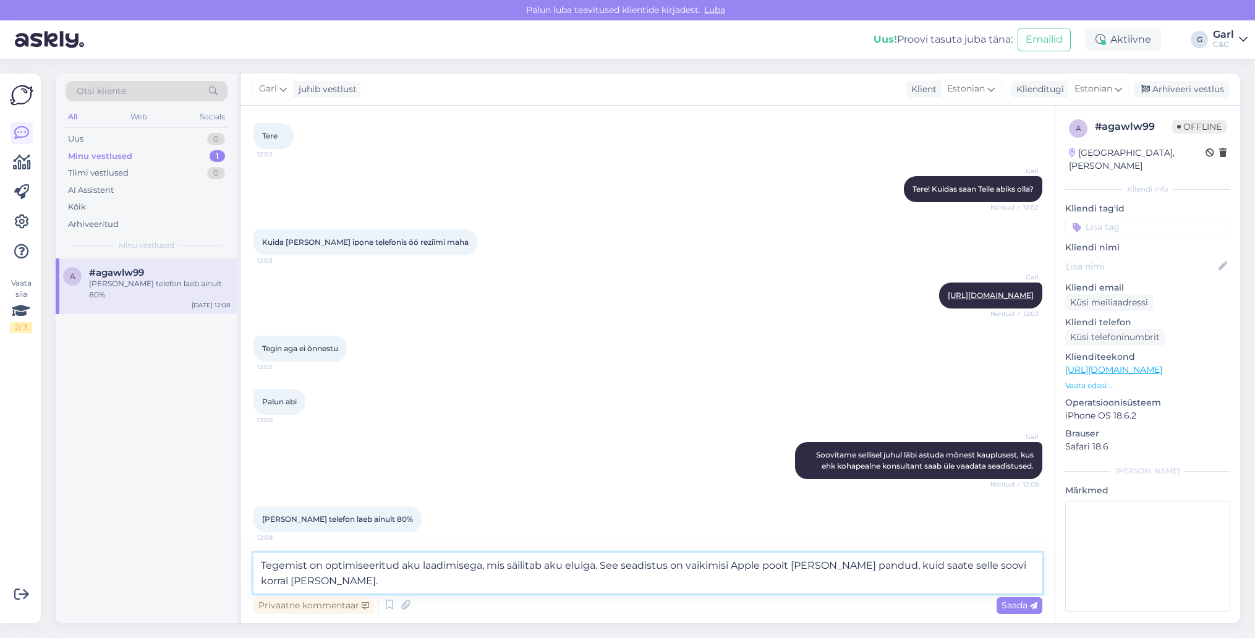
type textarea "Tegemist on optimiseeritud aku laadimisega, mis säilitab aku eluiga. See seadis…"
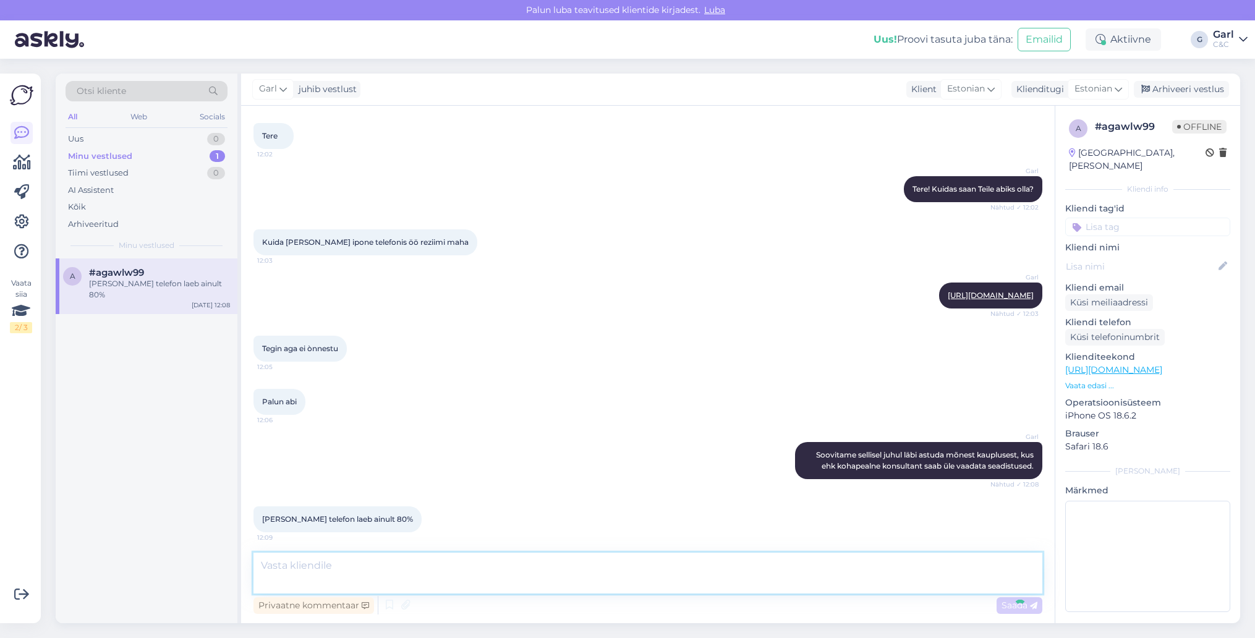
scroll to position [136, 0]
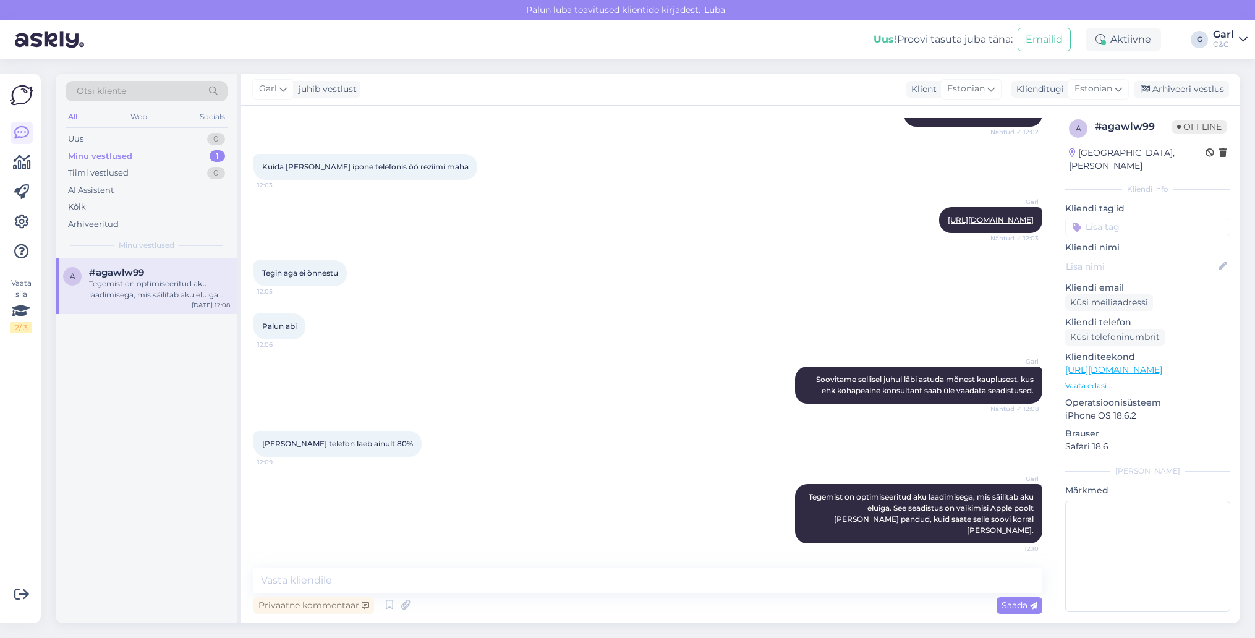
click at [614, 605] on div "Privaatne kommentaar Saada" at bounding box center [647, 605] width 789 height 23
click at [614, 603] on div "Privaatne kommentaar Saada" at bounding box center [647, 605] width 789 height 23
click at [605, 582] on textarea at bounding box center [647, 581] width 789 height 26
click at [168, 352] on div "a #agawlw99 Tegemist on optimiseeritud aku laadimisega, mis säilitab aku eluiga…" at bounding box center [147, 440] width 182 height 365
click at [23, 224] on icon at bounding box center [21, 222] width 15 height 15
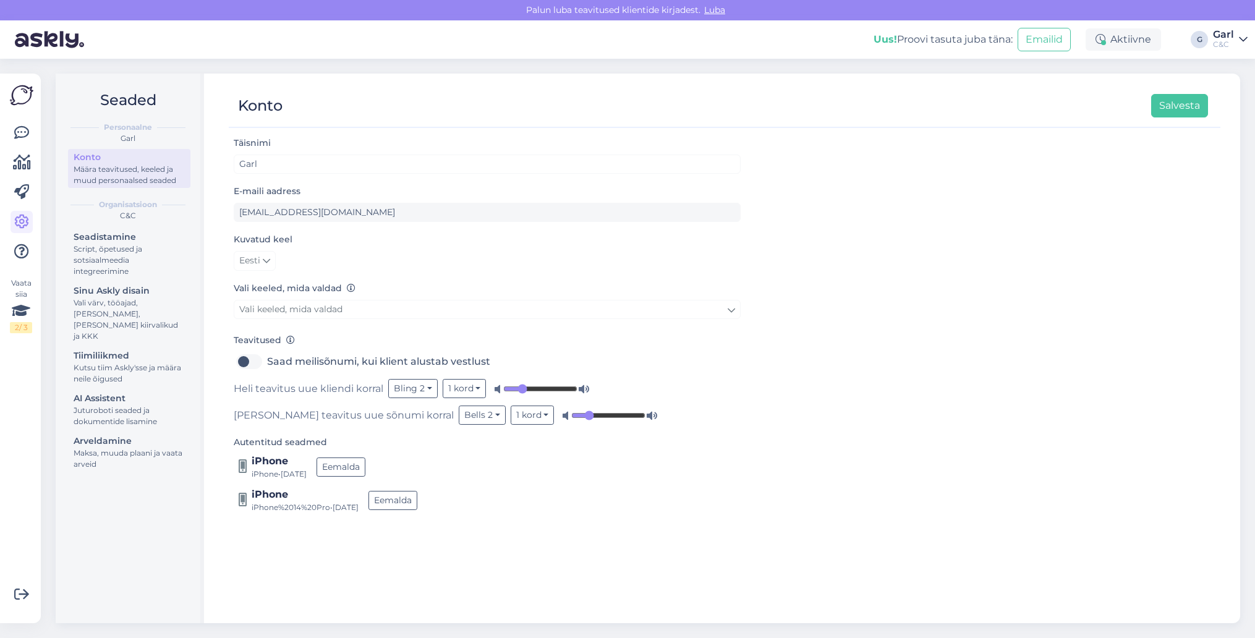
click at [97, 376] on div "Seadistamine Script, õpetused ja sotsiaalmeedia integreerimine Sinu Askly disai…" at bounding box center [129, 352] width 122 height 247
click at [111, 287] on div "Sinu Askly disain" at bounding box center [129, 290] width 111 height 13
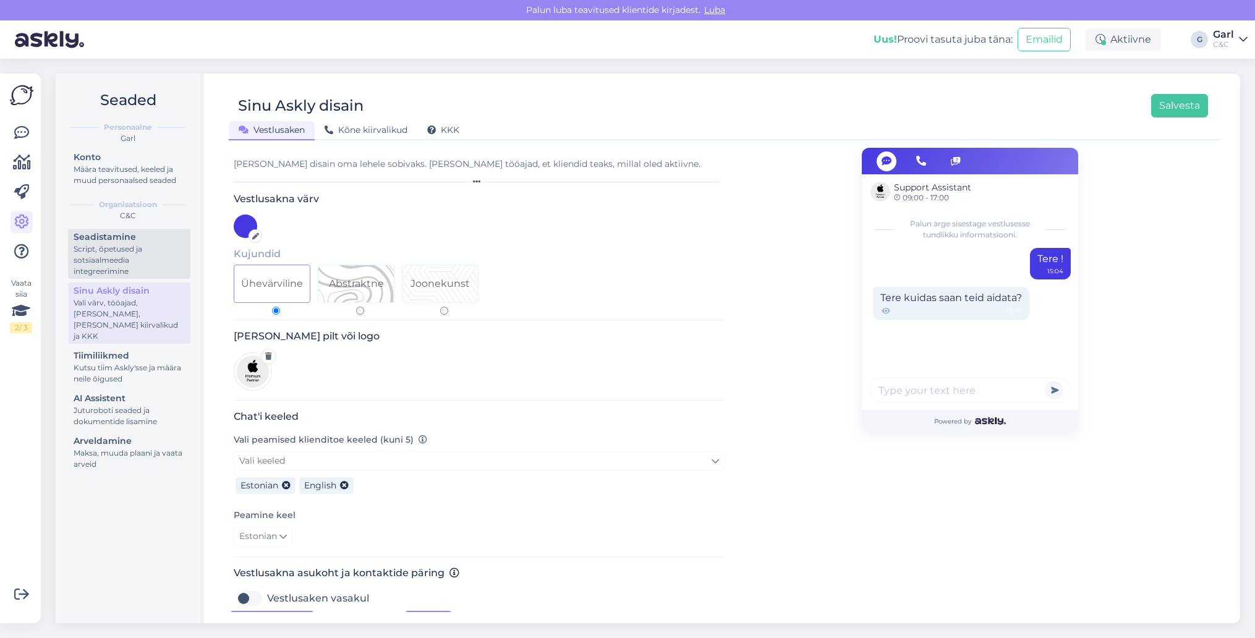
click at [119, 258] on div "Script, õpetused ja sotsiaalmeedia integreerimine" at bounding box center [129, 260] width 111 height 33
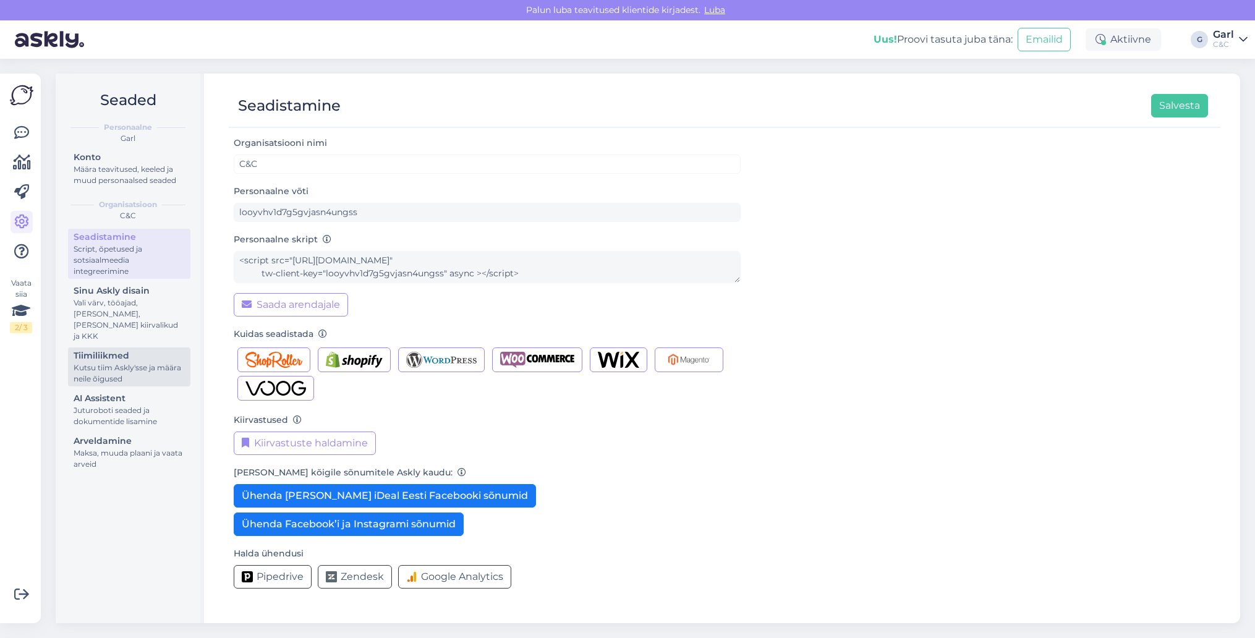
click at [109, 349] on div "Tiimiliikmed" at bounding box center [129, 355] width 111 height 13
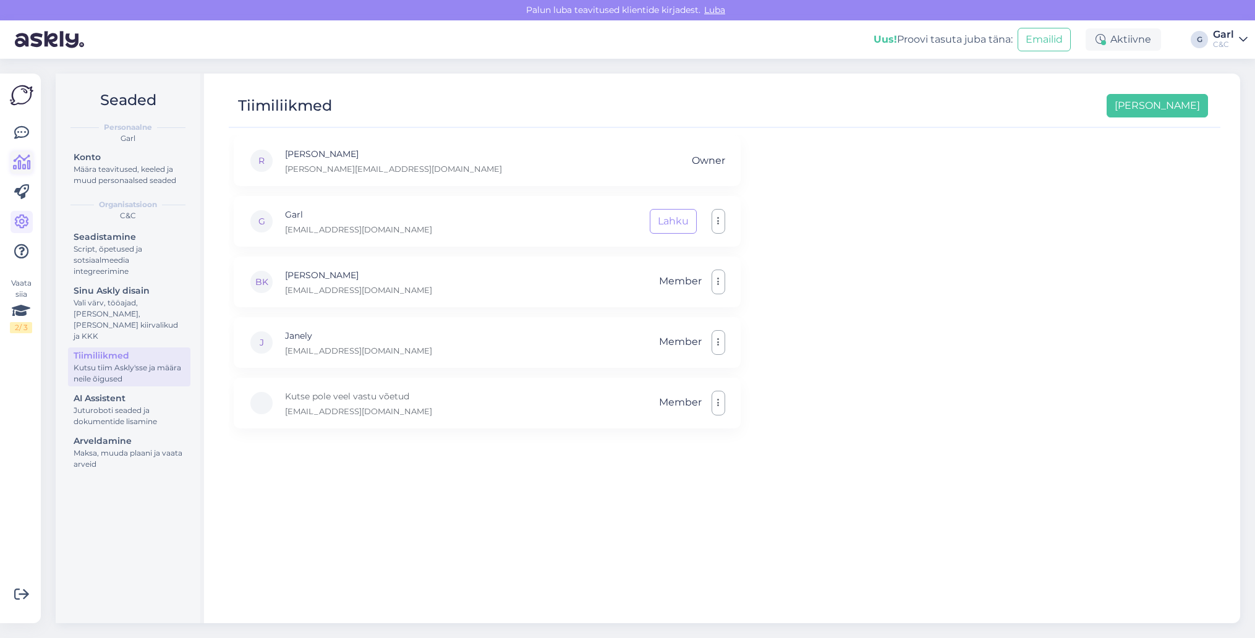
click at [17, 158] on icon at bounding box center [22, 162] width 18 height 15
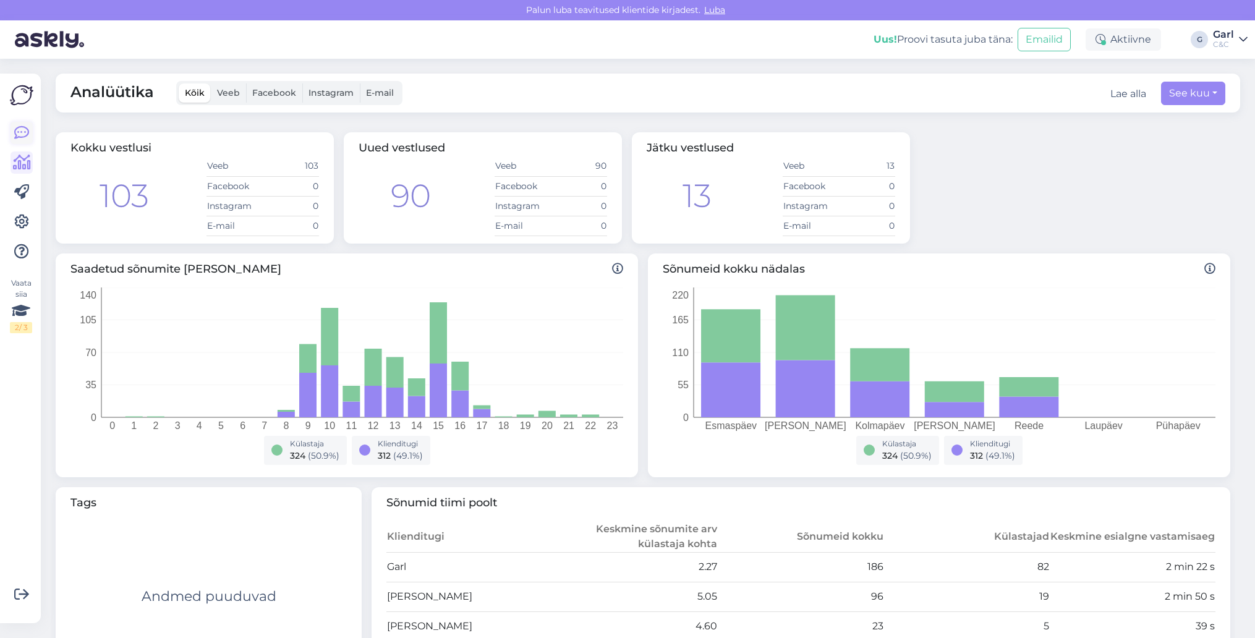
click at [17, 132] on icon at bounding box center [21, 133] width 15 height 15
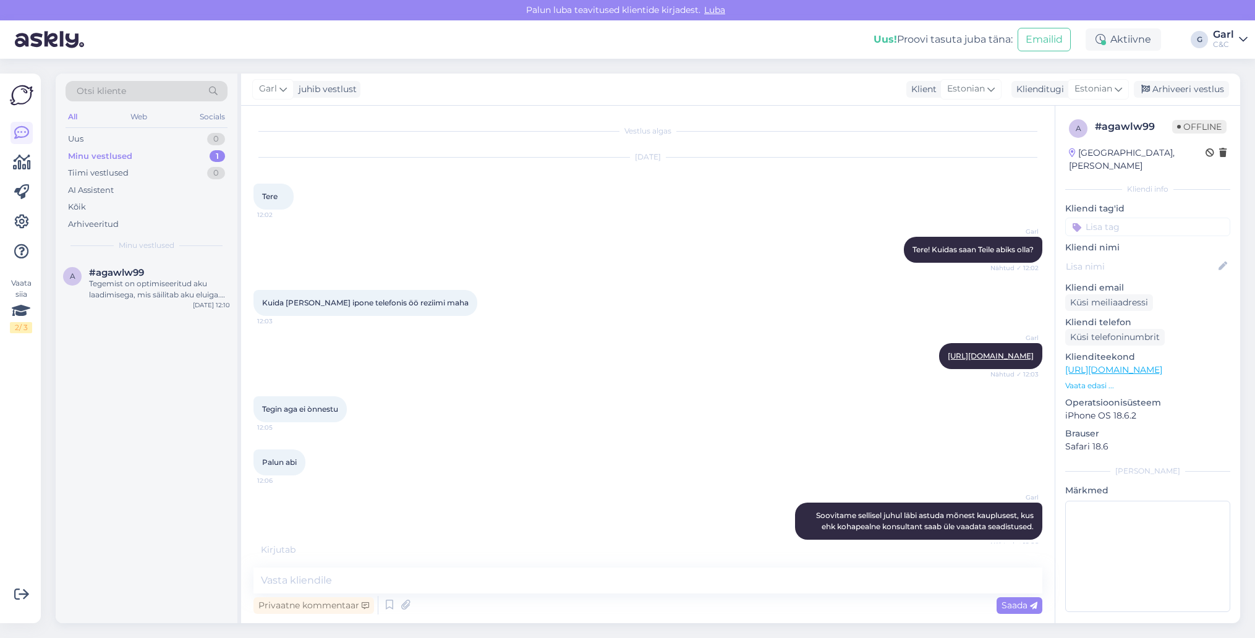
scroll to position [136, 0]
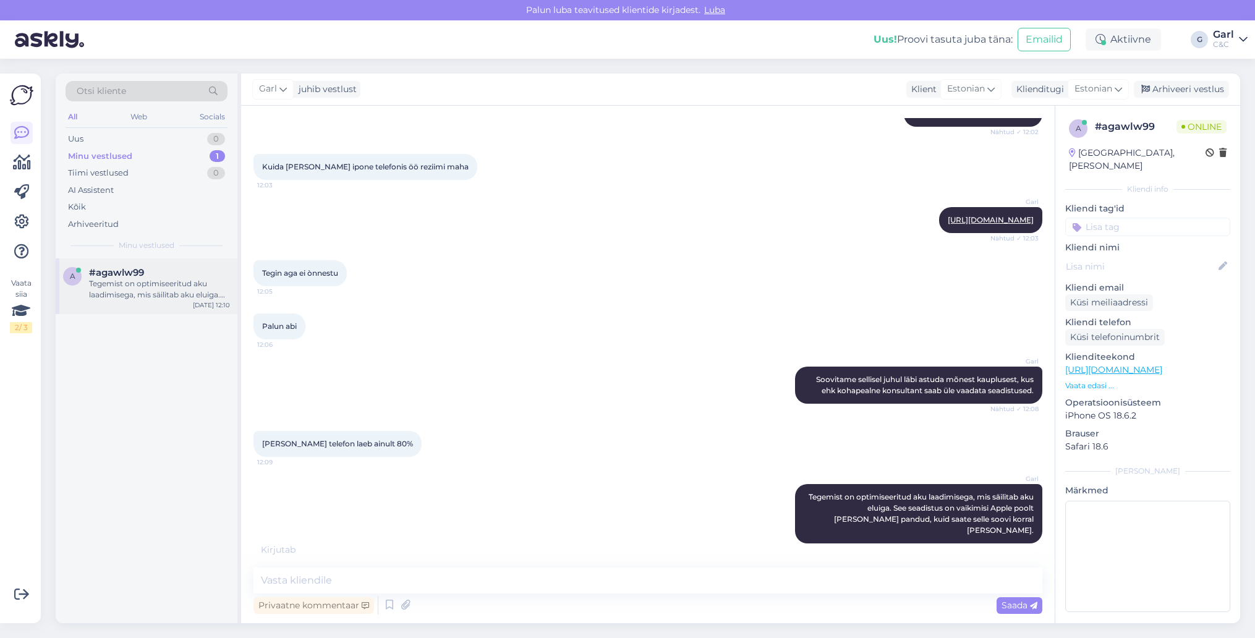
click at [147, 267] on div "#agawlw99" at bounding box center [159, 272] width 141 height 11
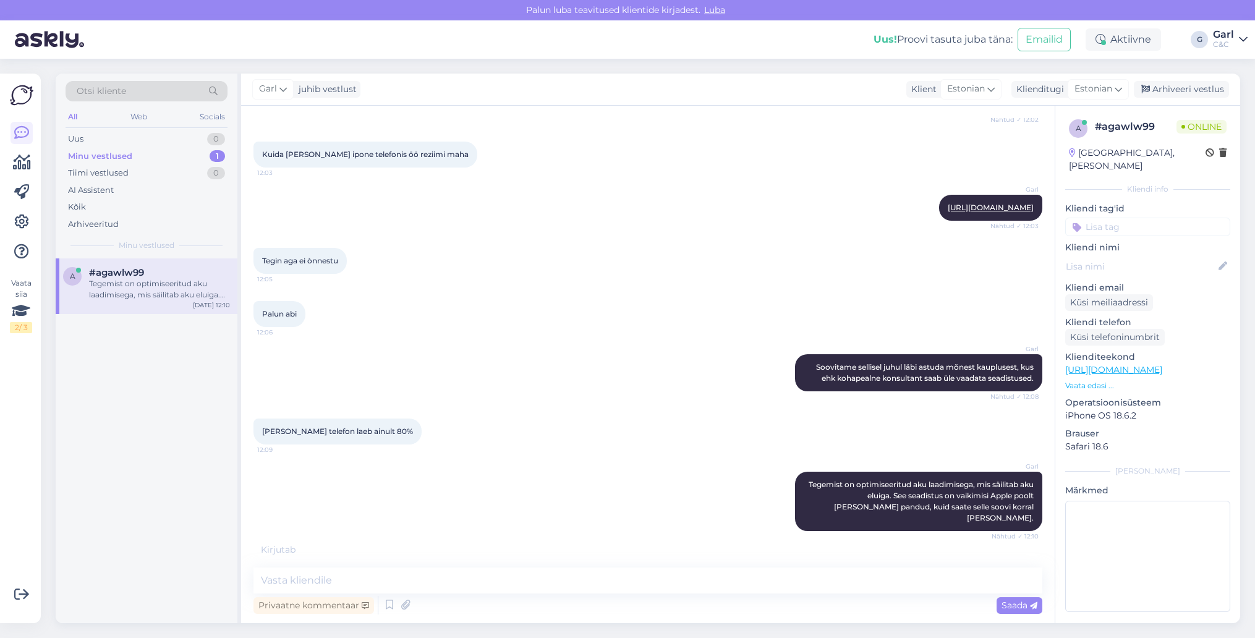
click at [176, 161] on div "Minu vestlused 1" at bounding box center [147, 156] width 162 height 17
click at [176, 169] on div "Tiimi vestlused 0" at bounding box center [147, 172] width 162 height 17
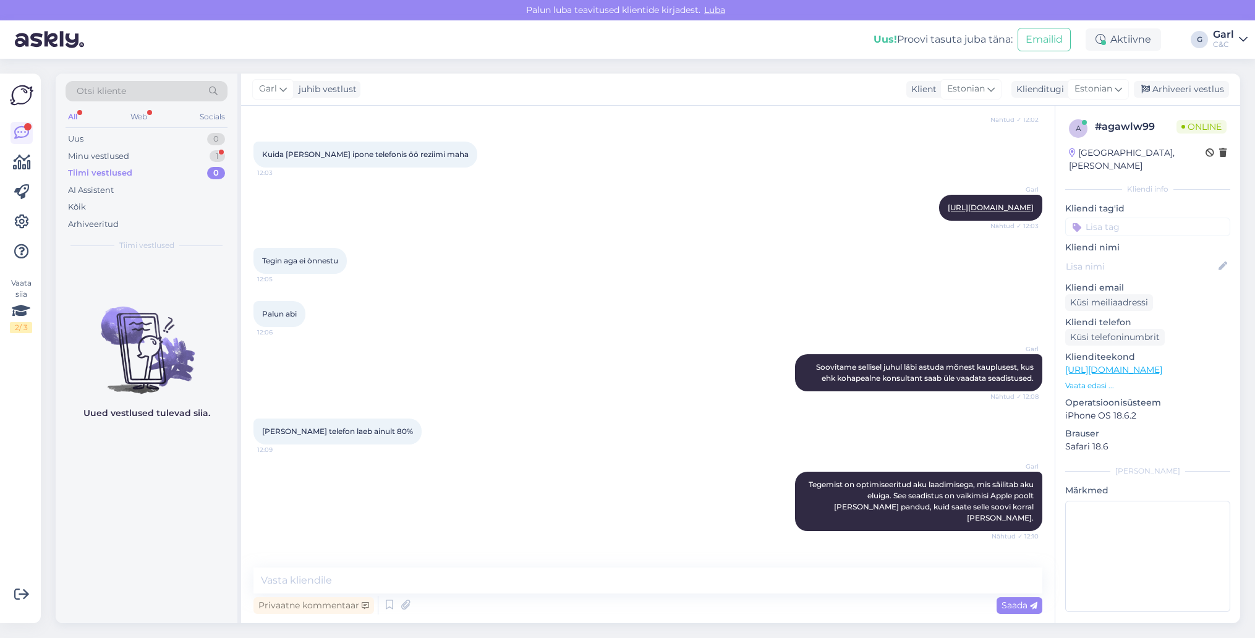
scroll to position [189, 0]
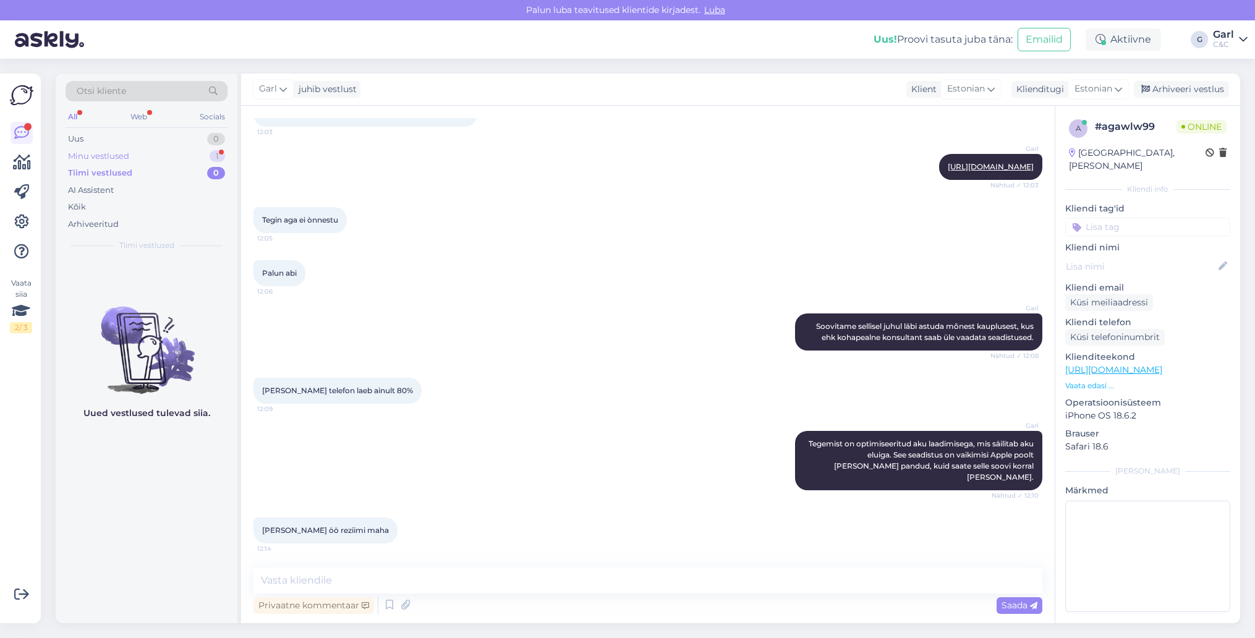
click at [174, 159] on div "Minu vestlused 1" at bounding box center [147, 156] width 162 height 17
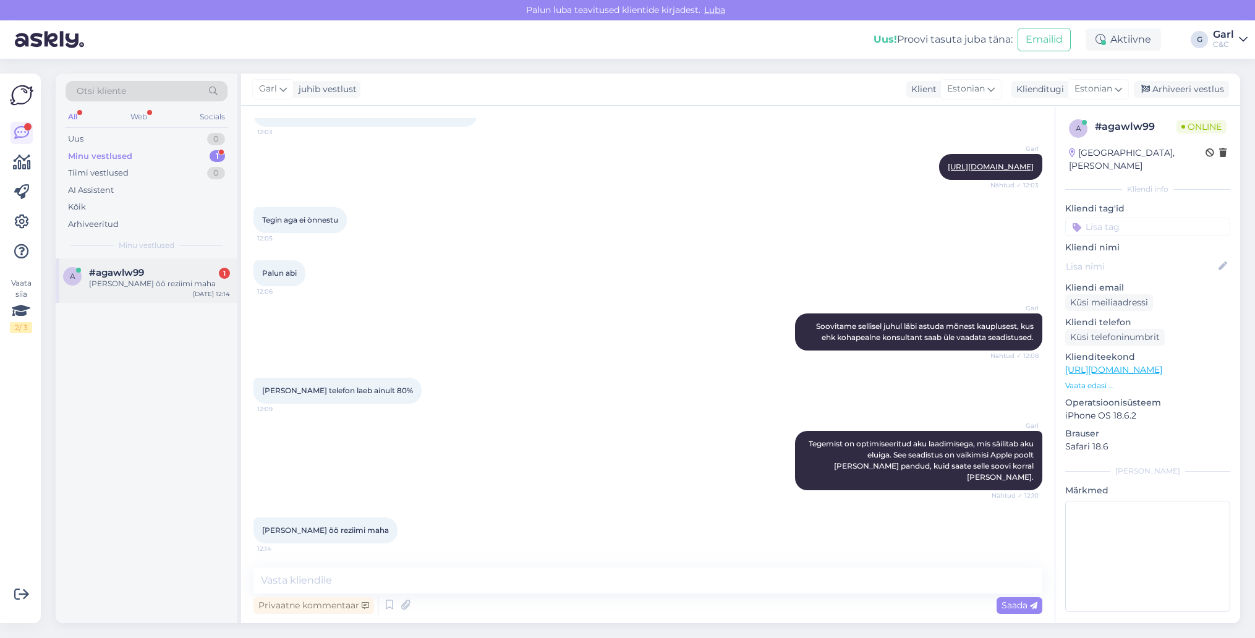
click at [153, 278] on div "Sain öö reziimi maha" at bounding box center [159, 283] width 141 height 11
click at [535, 586] on textarea at bounding box center [647, 581] width 789 height 26
click at [569, 571] on textarea at bounding box center [647, 581] width 789 height 26
type textarea "Hästi!"
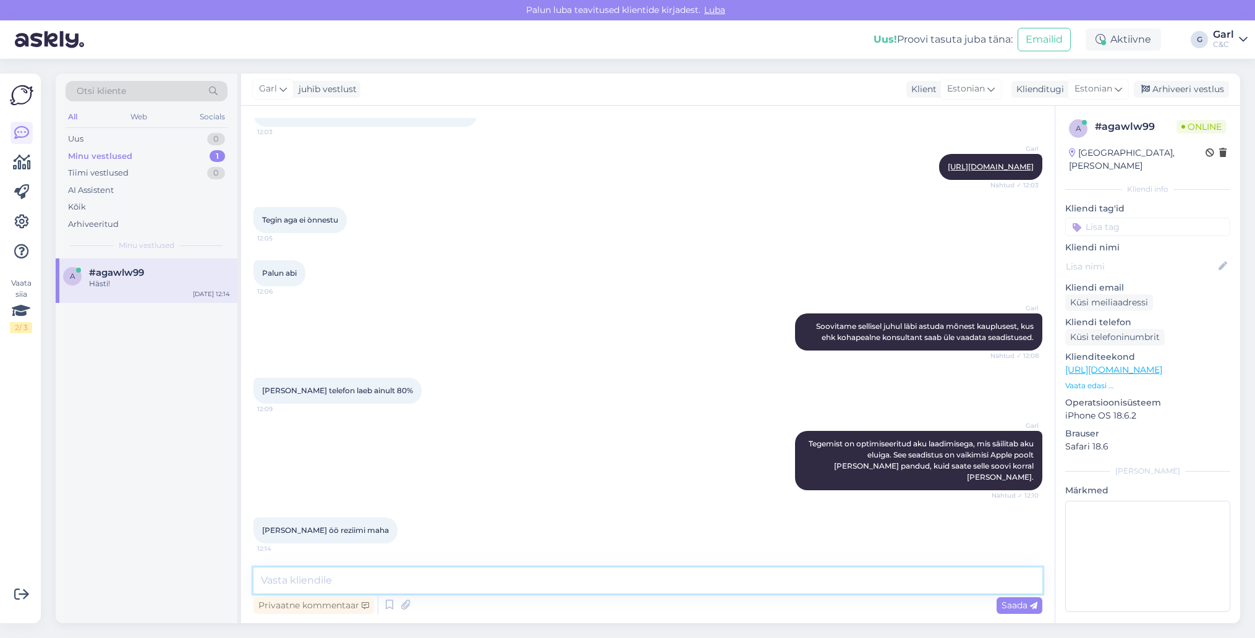
scroll to position [242, 0]
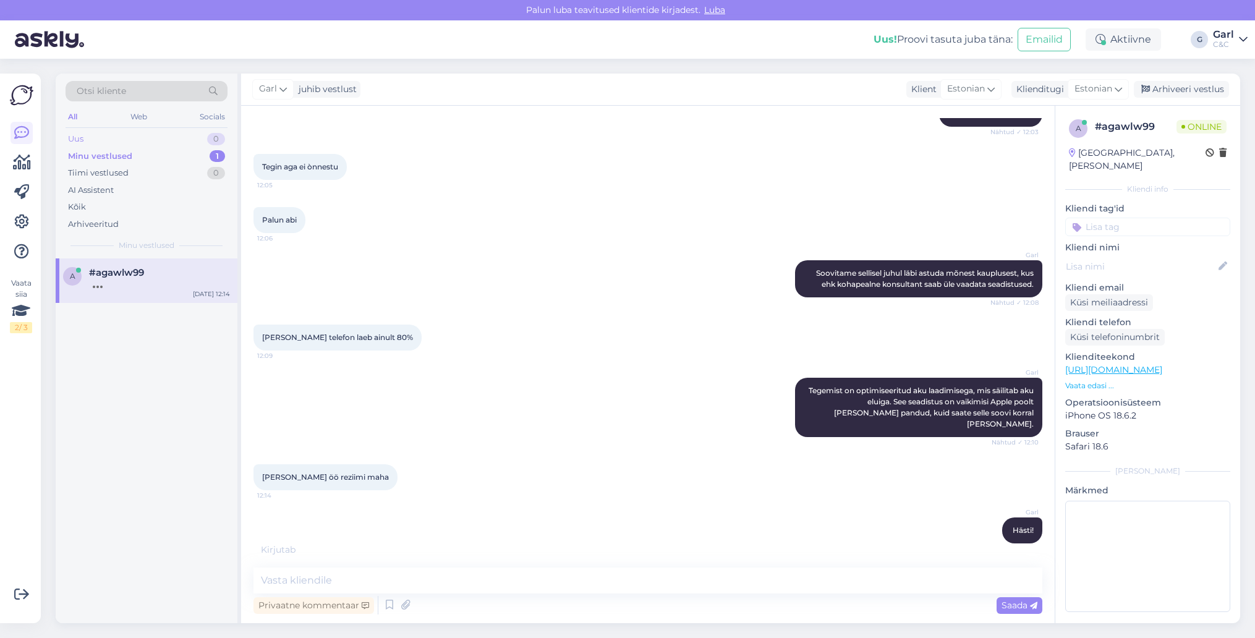
click at [151, 139] on div "Uus 0" at bounding box center [147, 138] width 162 height 17
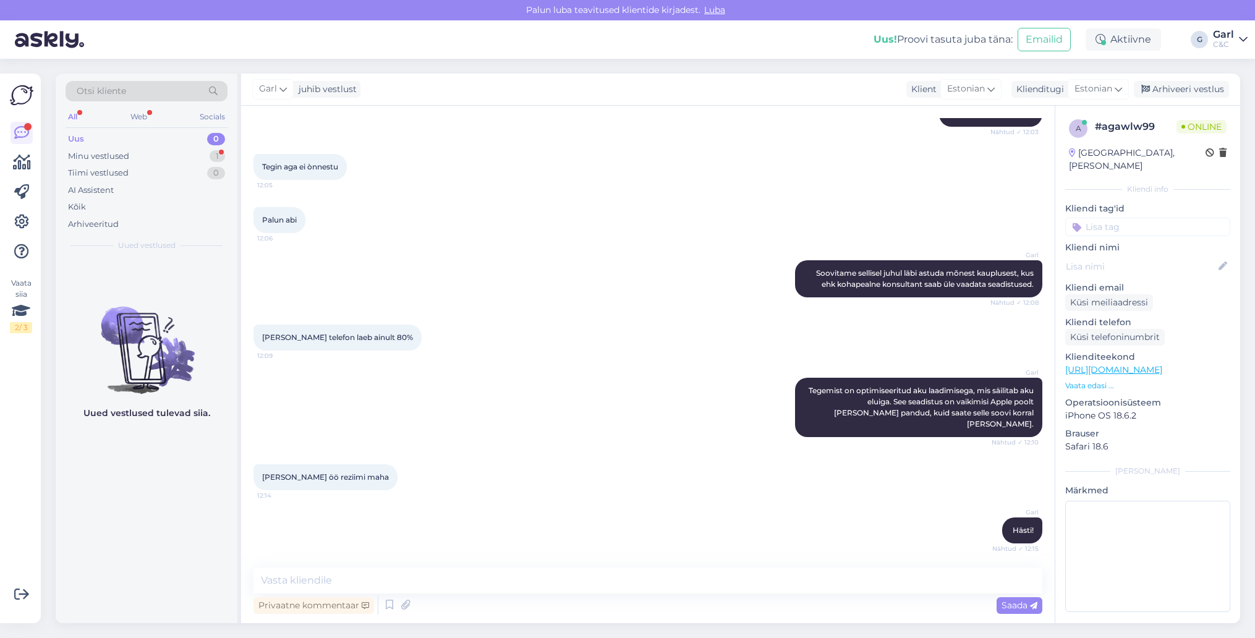
scroll to position [296, 0]
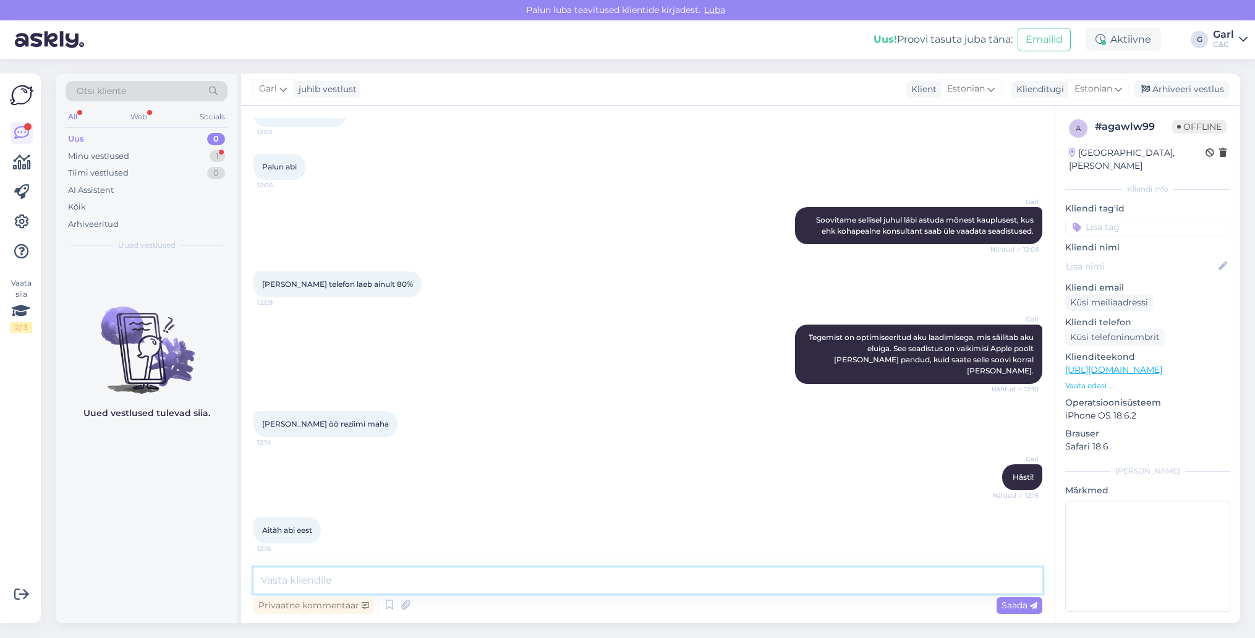
click at [526, 568] on textarea at bounding box center [647, 581] width 789 height 26
type textarea "Ikka, võtke heaks!"
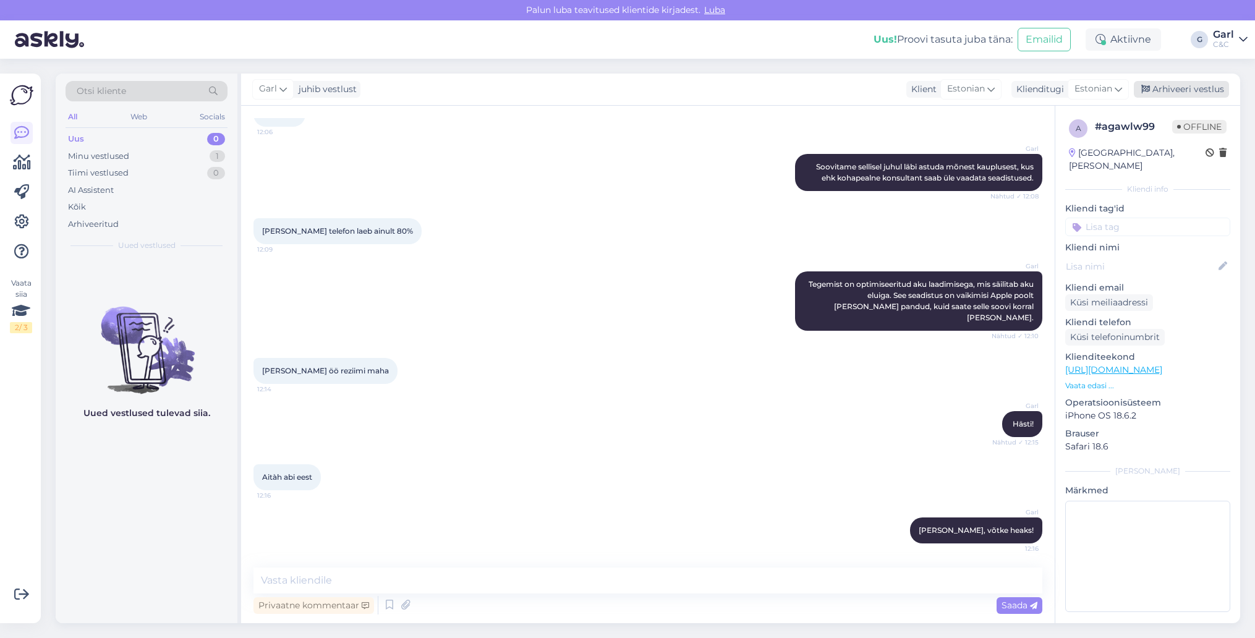
click at [1165, 93] on div "Arhiveeri vestlus" at bounding box center [1181, 89] width 95 height 17
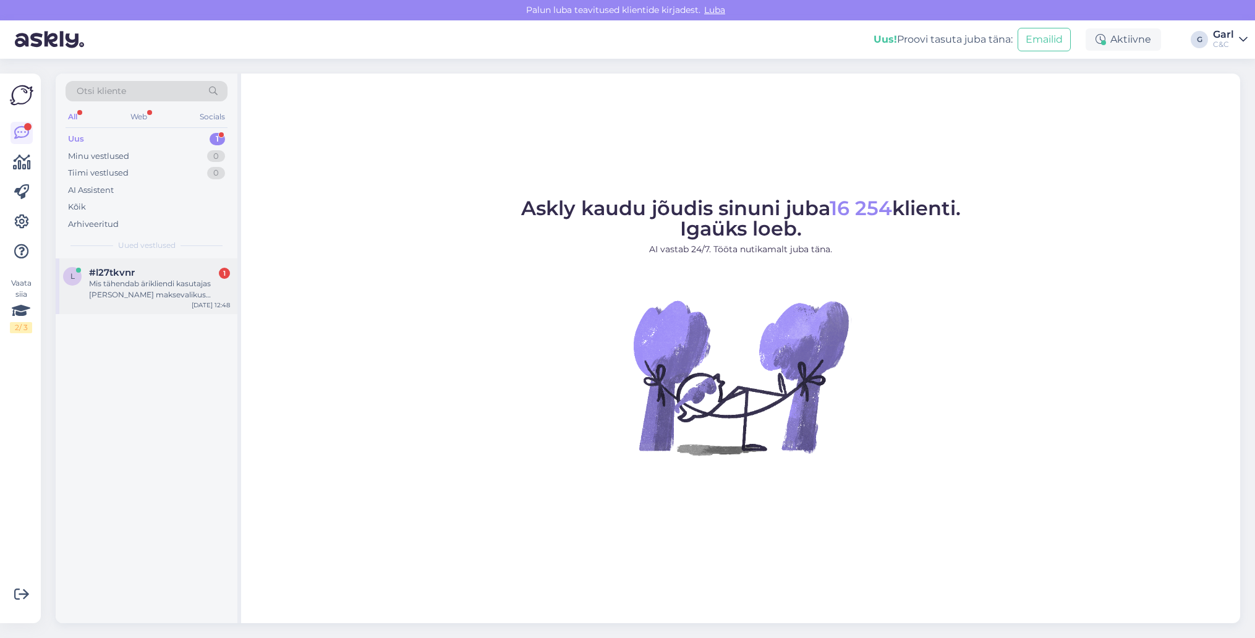
click at [179, 289] on div "Mis tähendab ärikliendi kasutajas kassas maksevalikus Tenor?" at bounding box center [159, 289] width 141 height 22
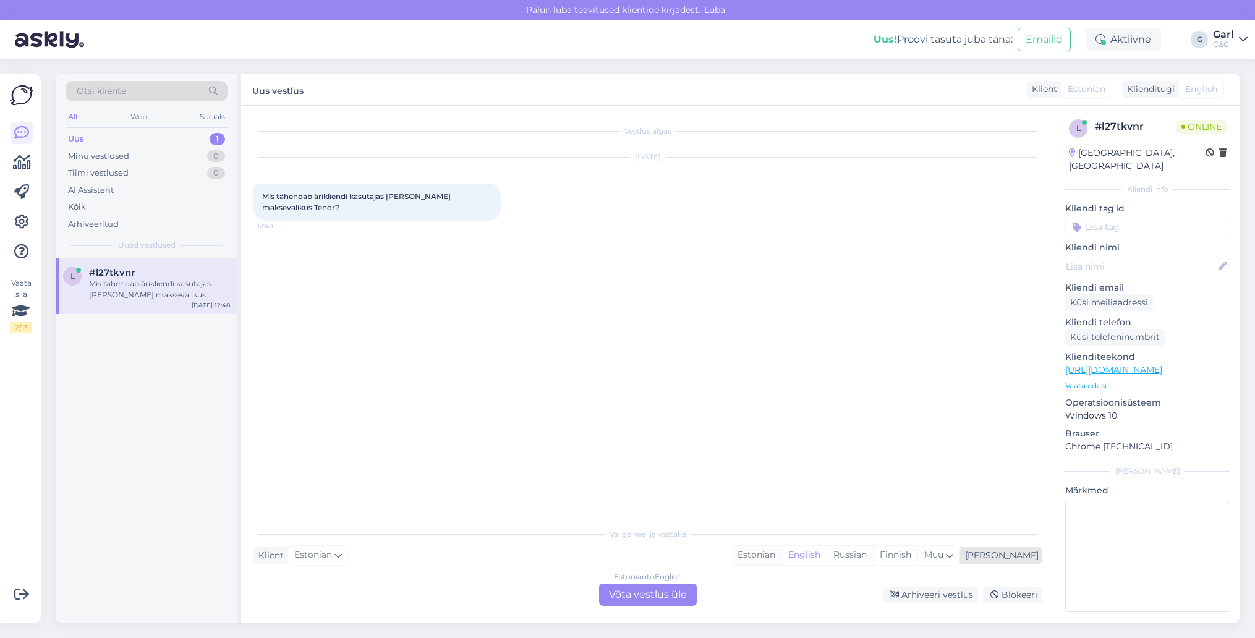
click at [782, 553] on div "Estonian" at bounding box center [756, 555] width 50 height 19
click at [663, 596] on div "Estonian to Estonian Võta vestlus üle" at bounding box center [648, 595] width 98 height 22
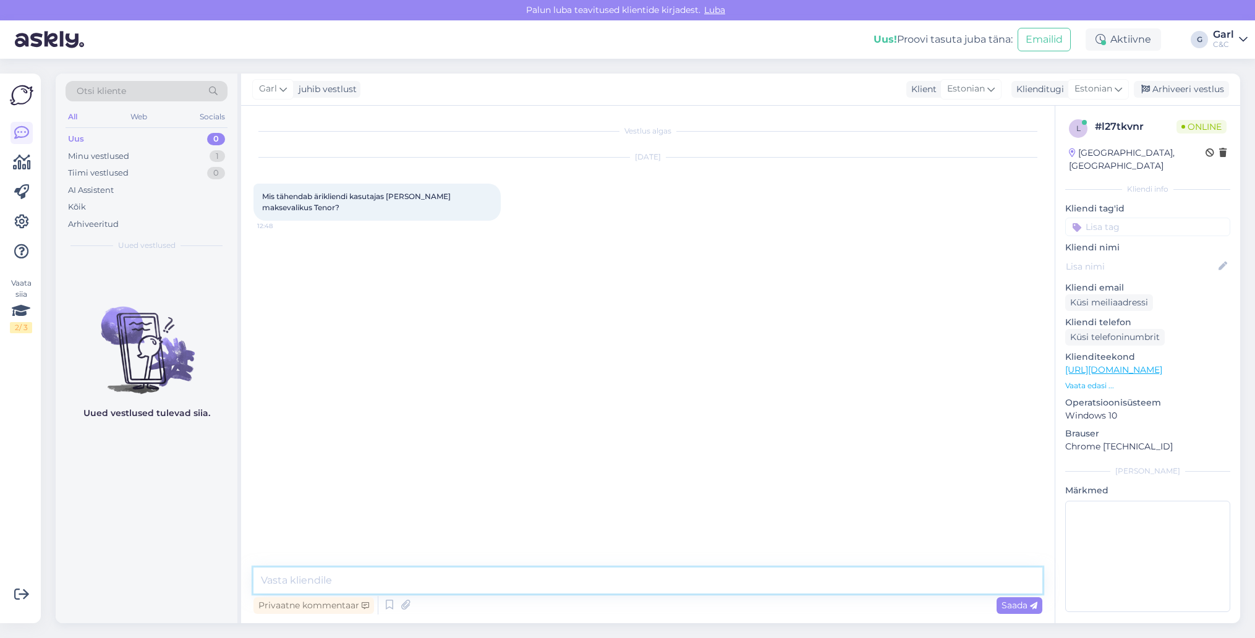
click at [663, 592] on textarea at bounding box center [647, 581] width 789 height 26
click at [351, 582] on textarea "Tere! Tegemist on kasutusrendiga" at bounding box center [647, 581] width 789 height 26
click at [569, 593] on textarea "Tere! Tegemist on ärikliendile pakutava kasutusrendiga" at bounding box center [647, 581] width 789 height 26
type textarea "Tere! Tegemist on ärikliendile pakutava kasutusrendiga."
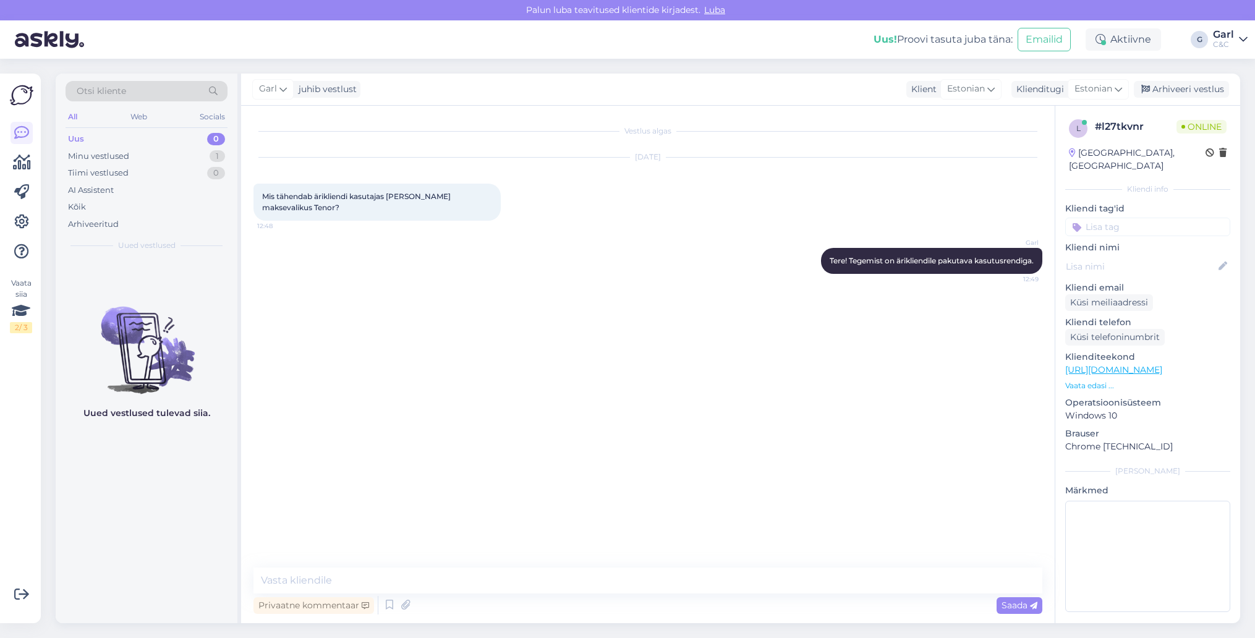
click at [1134, 364] on link "https://www.shop.cec.ee/apple-arilahendused" at bounding box center [1113, 369] width 97 height 11
click at [416, 584] on textarea at bounding box center [647, 581] width 789 height 26
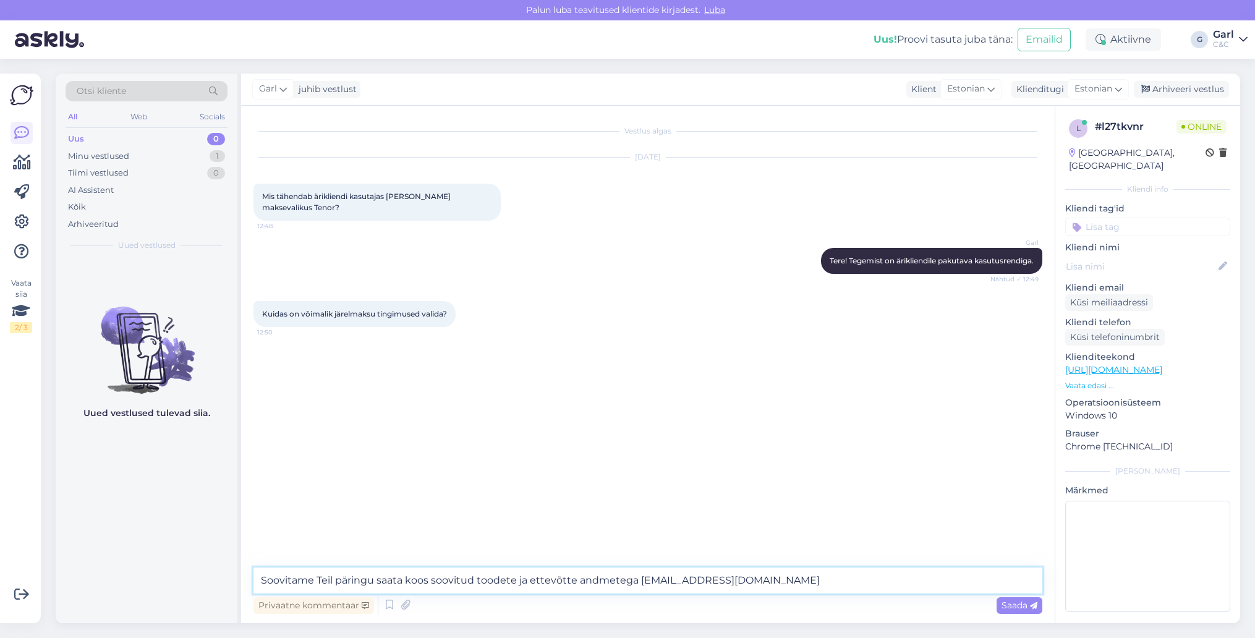
click at [636, 579] on textarea "Soovitame Teil päringu saata koos soovitud toodete ja ettevõtte andmetega busin…" at bounding box center [647, 581] width 789 height 26
click at [852, 576] on textarea "Soovitame Teil päringu saata koos soovitud toodete ja ettevõtte andmetega ärikl…" at bounding box center [647, 581] width 789 height 26
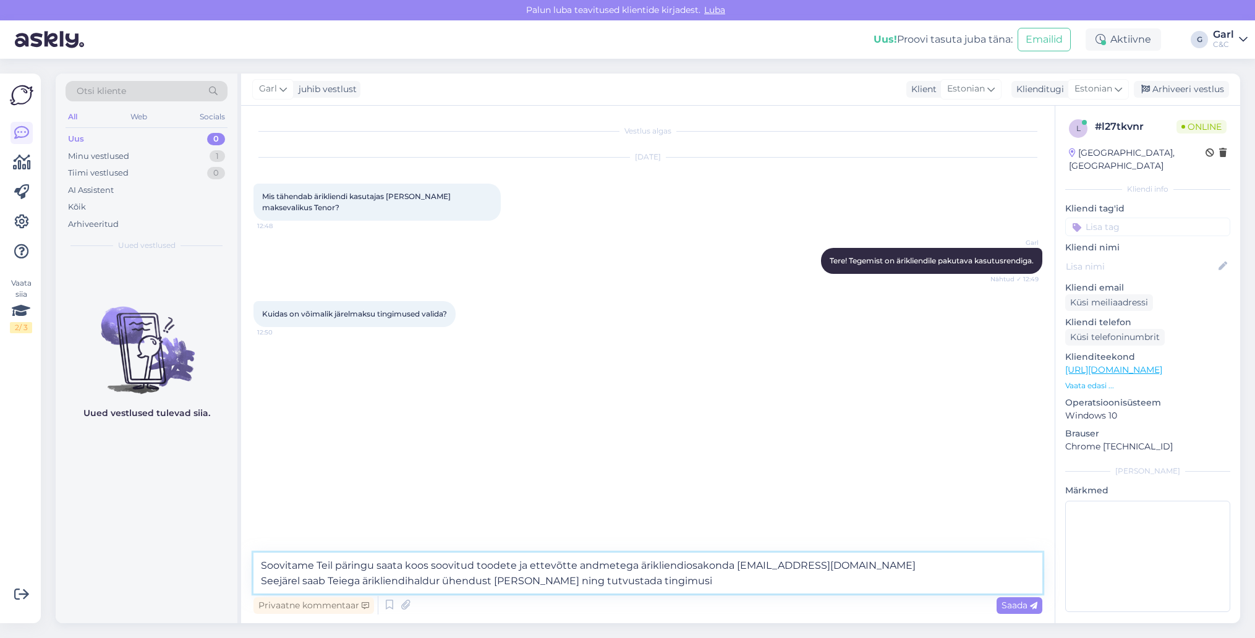
type textarea "Soovitame Teil päringu saata koos soovitud toodete ja ettevõtte andmetega ärikl…"
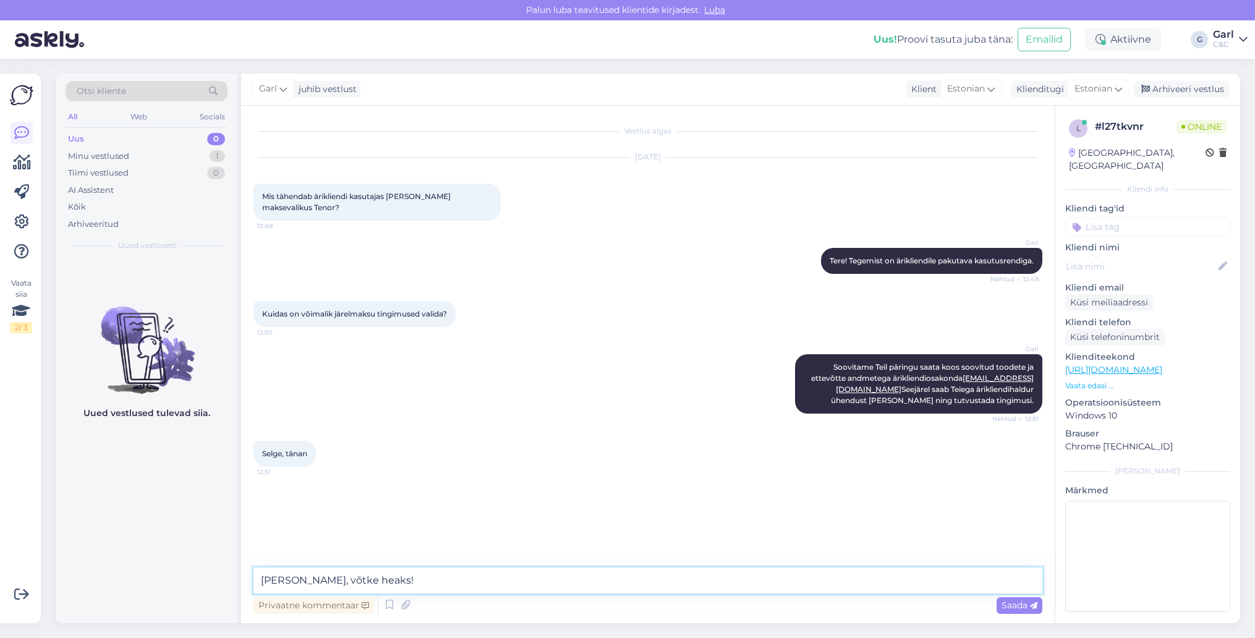
type textarea "Ikka, võtke heaks!"
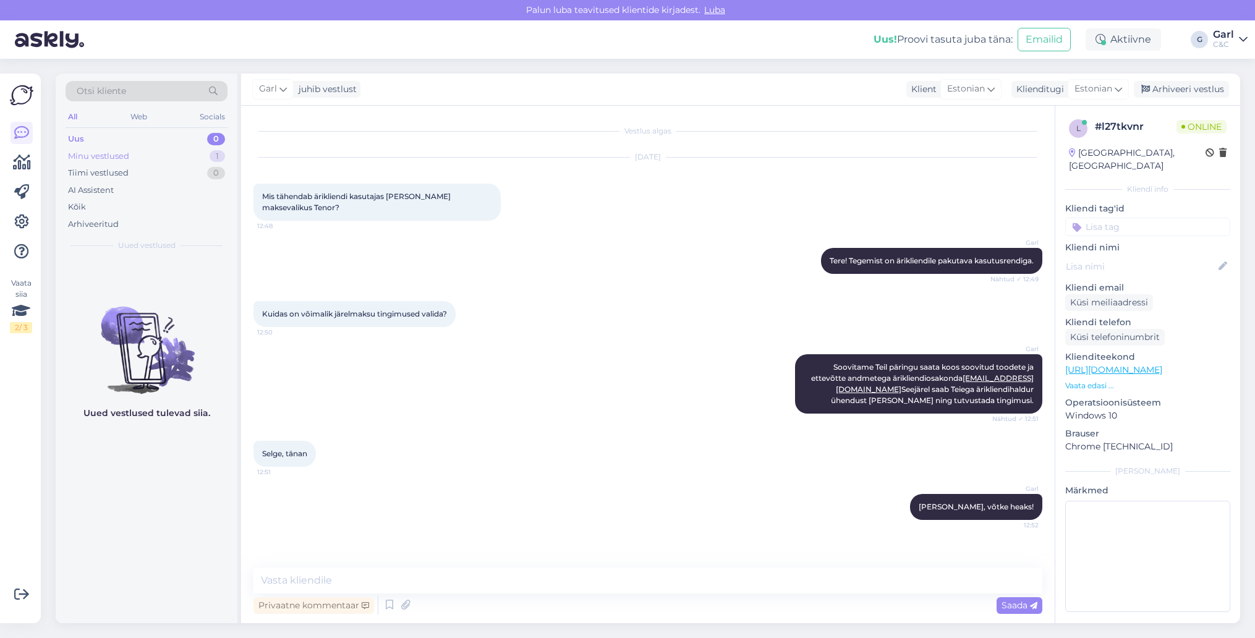
click at [200, 161] on div "Minu vestlused 1" at bounding box center [147, 156] width 162 height 17
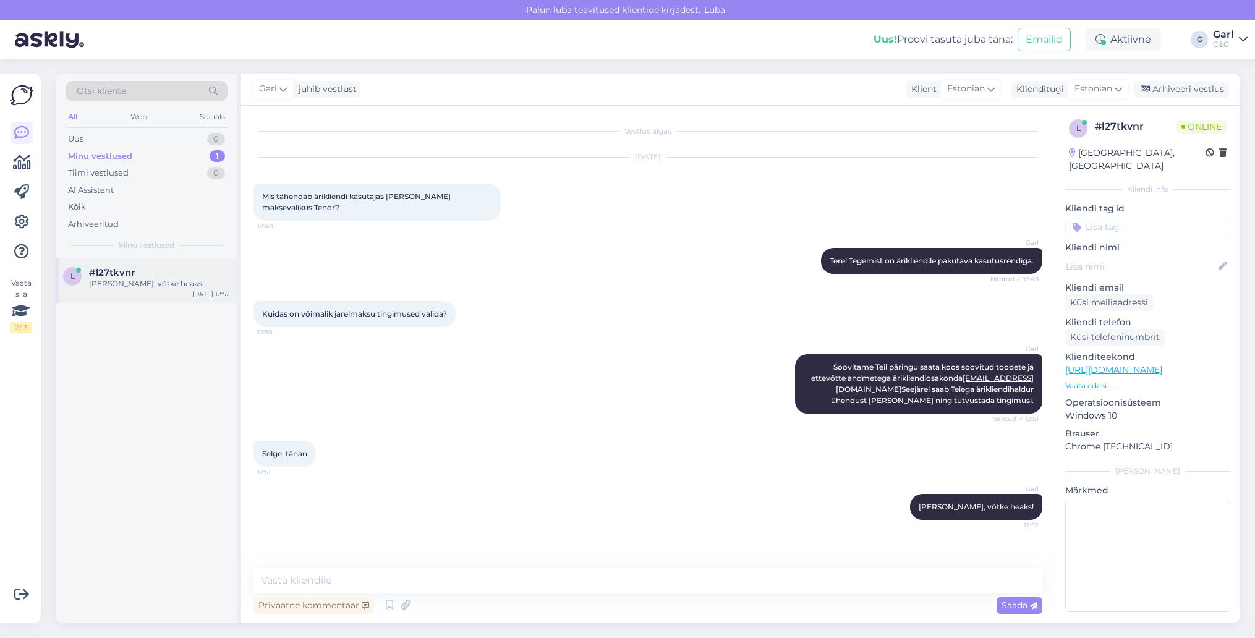
click at [198, 279] on div "Ikka, võtke heaks!" at bounding box center [159, 283] width 141 height 11
click at [1206, 98] on div "Garl juhib vestlust Klient Estonian Klienditugi Estonian Arhiveeri vestlus" at bounding box center [740, 90] width 999 height 32
click at [1206, 97] on div "Arhiveeri vestlus" at bounding box center [1181, 89] width 95 height 17
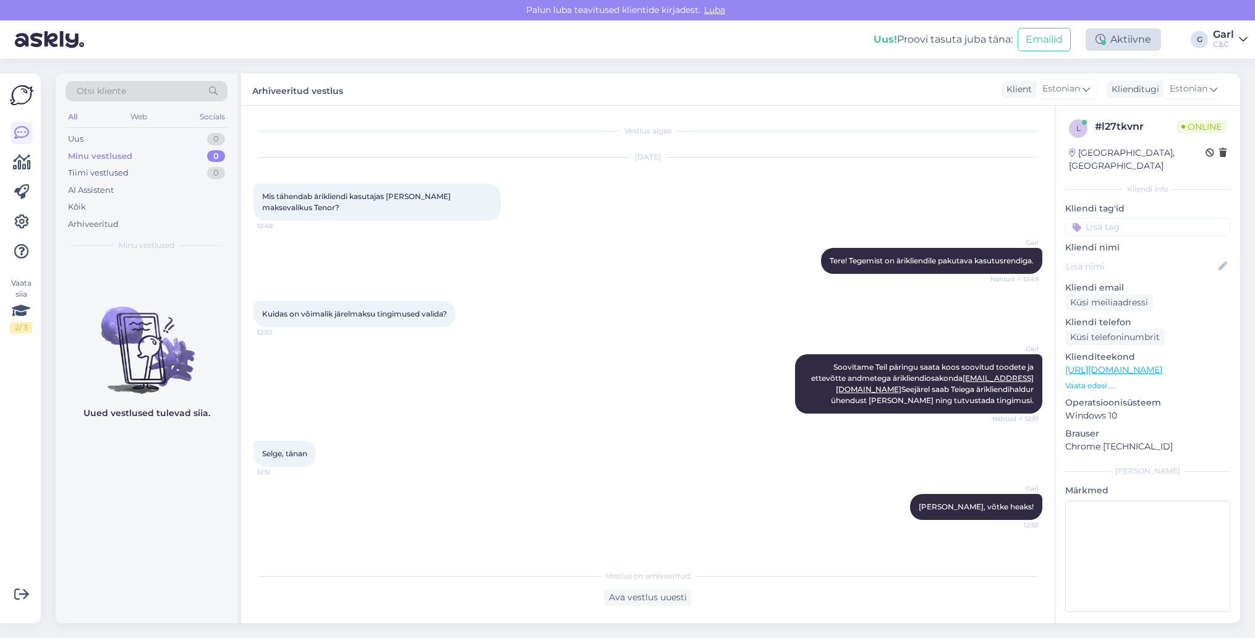
click at [1102, 49] on div "Aktiivne" at bounding box center [1123, 39] width 75 height 22
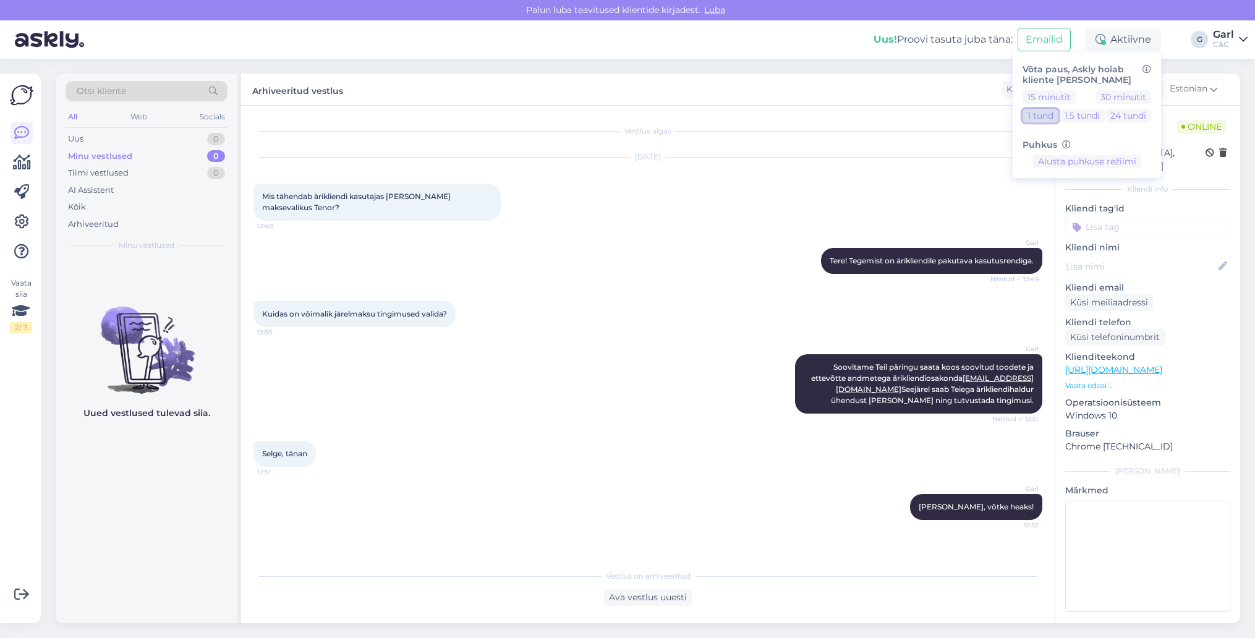
click at [1046, 117] on button "1 tund" at bounding box center [1041, 116] width 36 height 14
